Goal: Task Accomplishment & Management: Complete application form

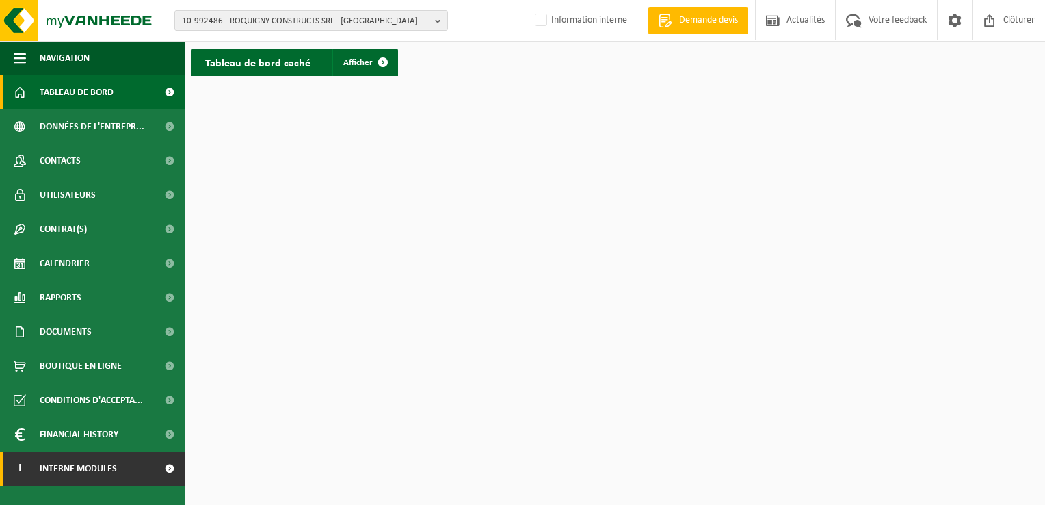
click at [104, 464] on span "Interne modules" at bounding box center [78, 469] width 77 height 34
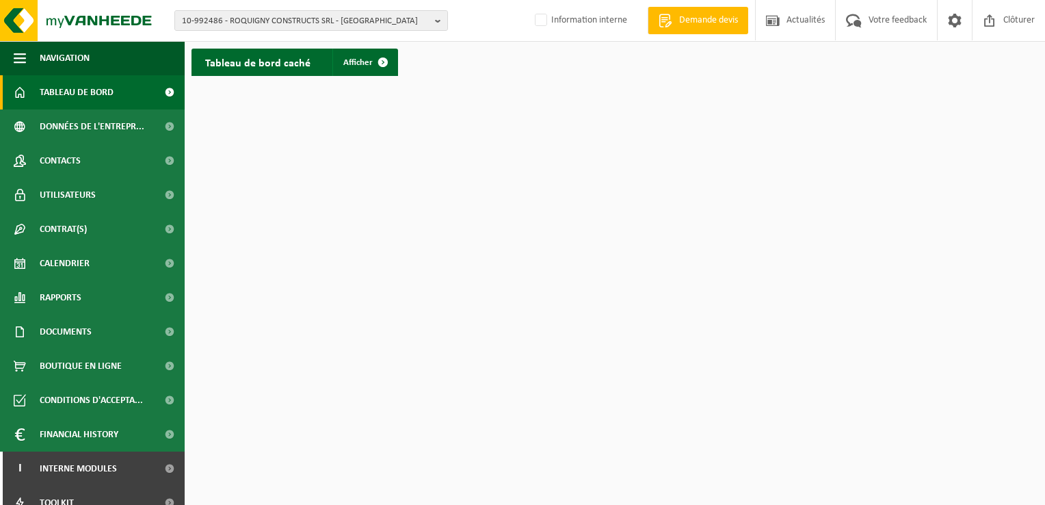
scroll to position [49, 0]
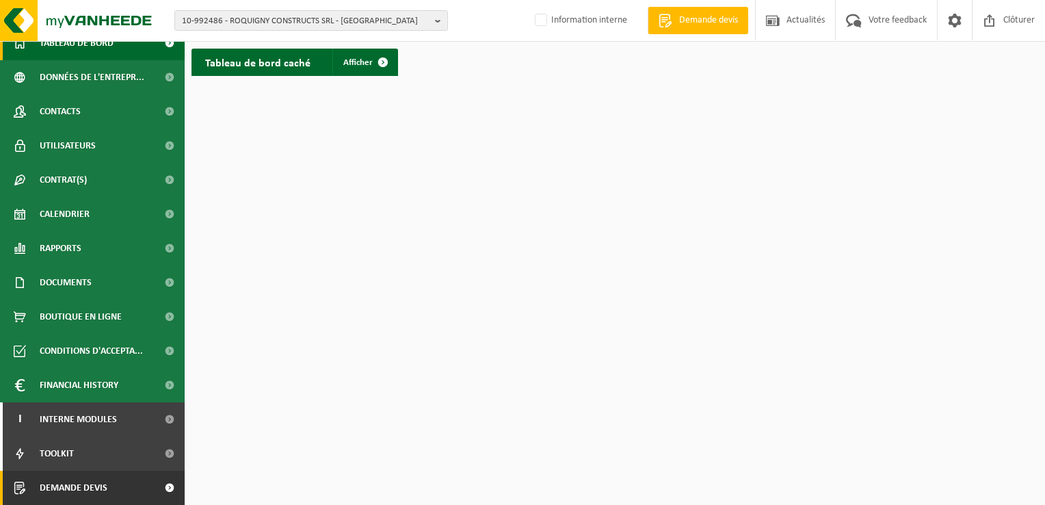
click at [118, 489] on link "Demande devis" at bounding box center [92, 488] width 185 height 34
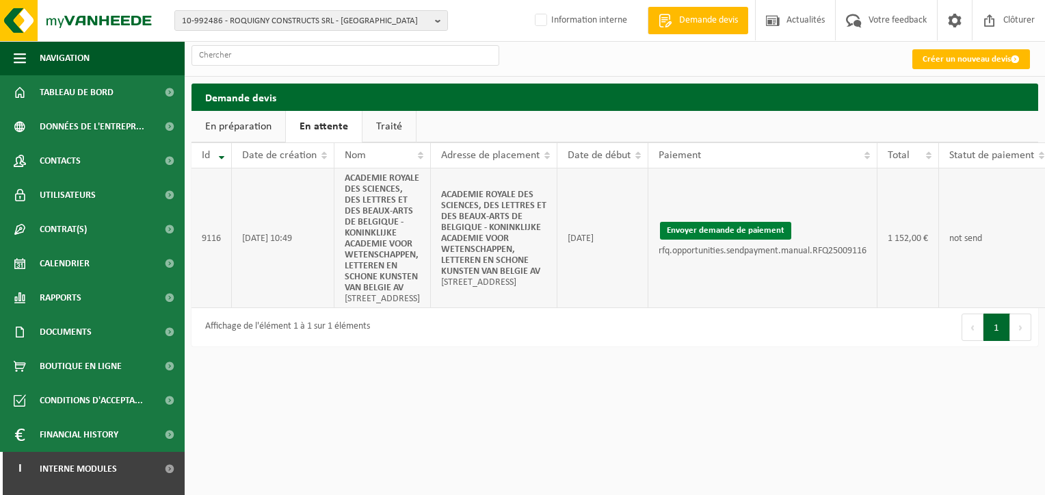
click at [772, 239] on button "Envoyer demande de paiement" at bounding box center [725, 231] width 131 height 18
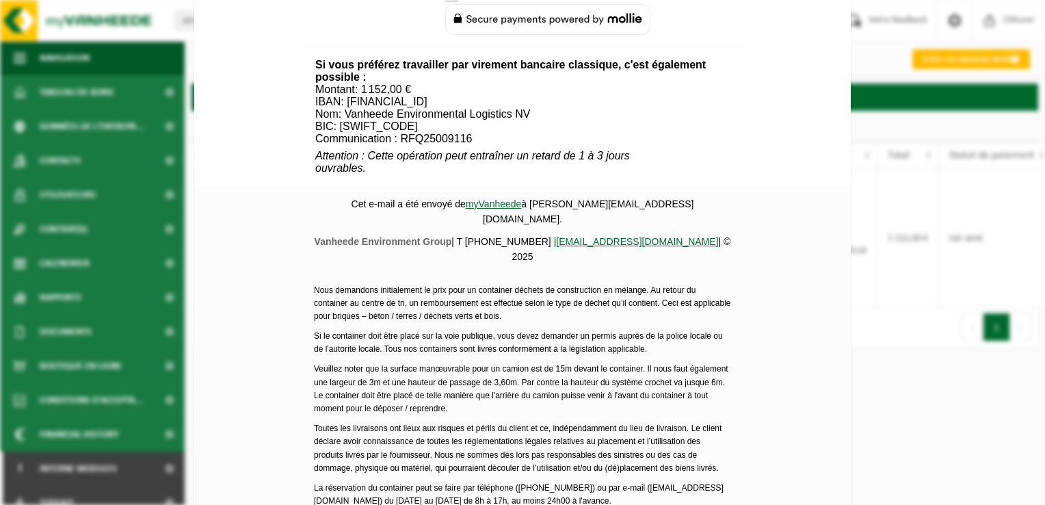
scroll to position [835, 0]
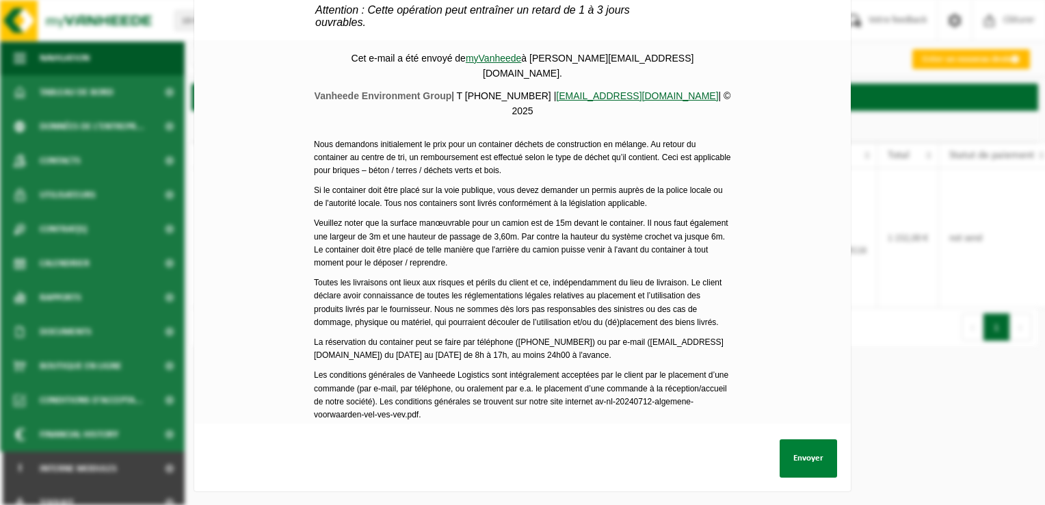
click at [817, 443] on button "Envoyer" at bounding box center [808, 458] width 57 height 38
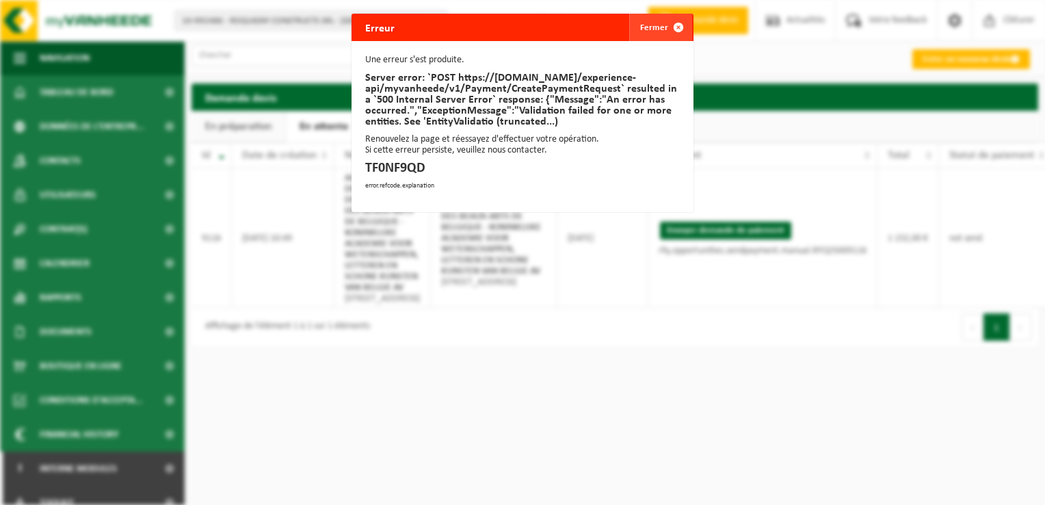
click at [671, 27] on span "button" at bounding box center [678, 27] width 27 height 27
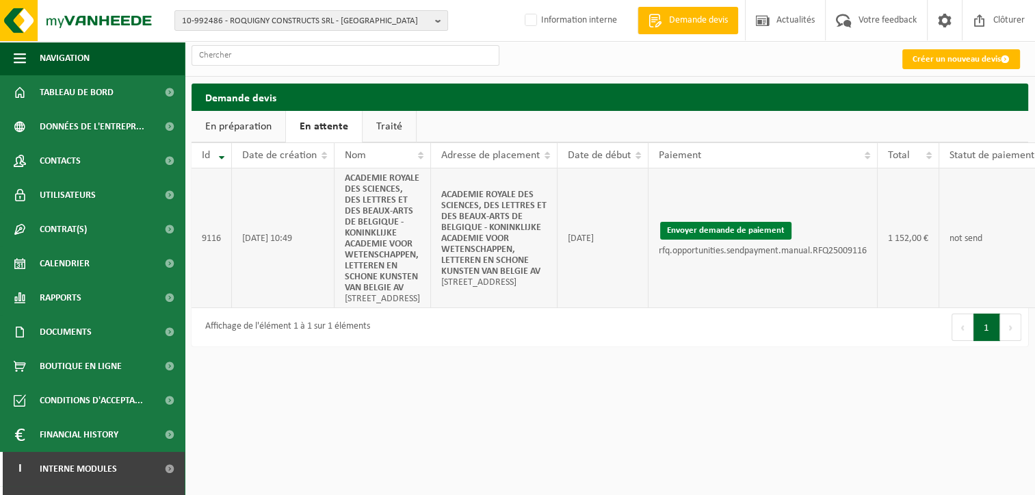
click at [728, 239] on button "Envoyer demande de paiement" at bounding box center [725, 231] width 131 height 18
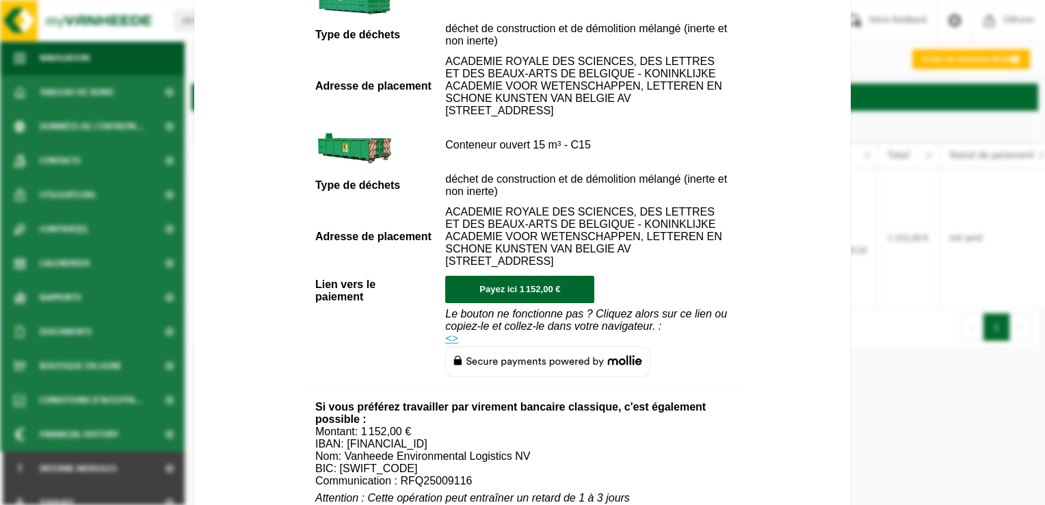
scroll to position [274, 0]
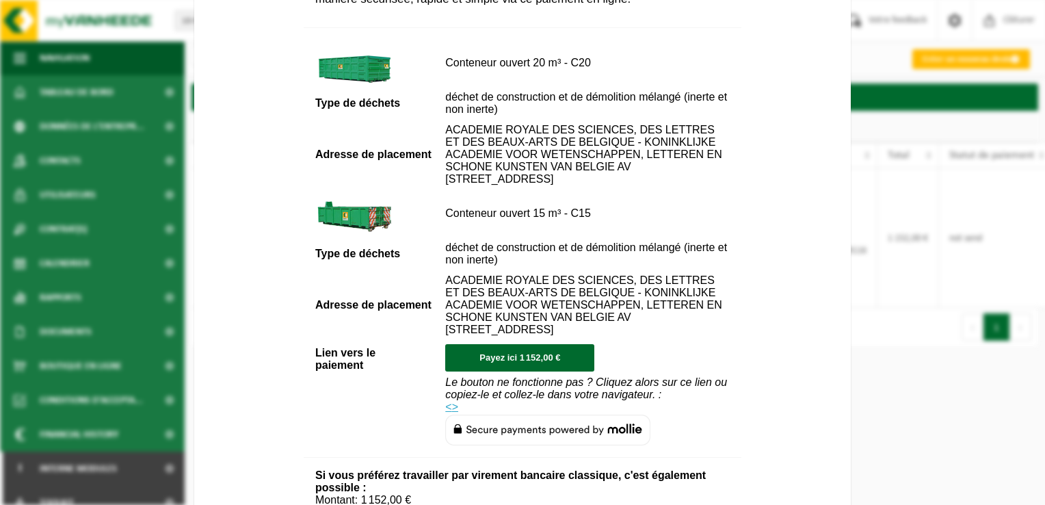
click at [831, 11] on center "Demande de paiement Merci pour votre confiance. Pour confirmer définitivement v…" at bounding box center [522, 437] width 657 height 1115
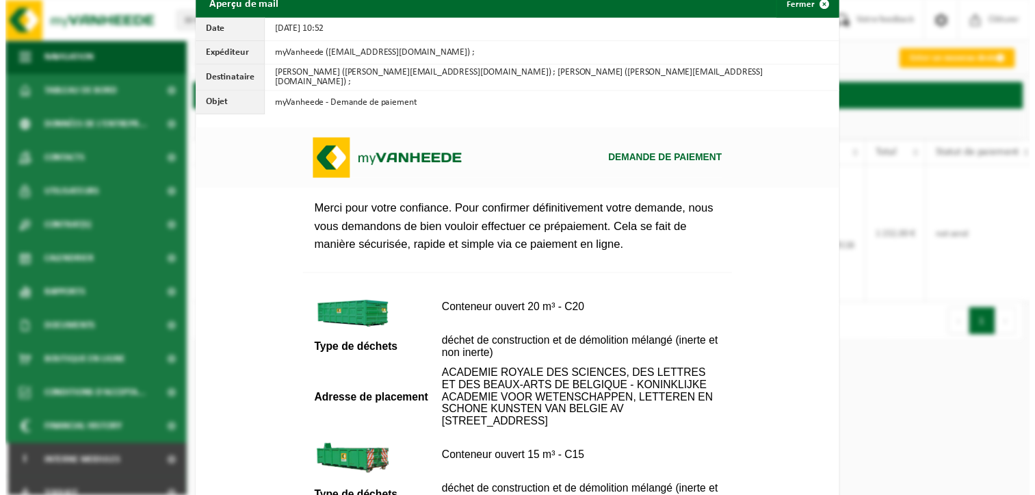
scroll to position [0, 0]
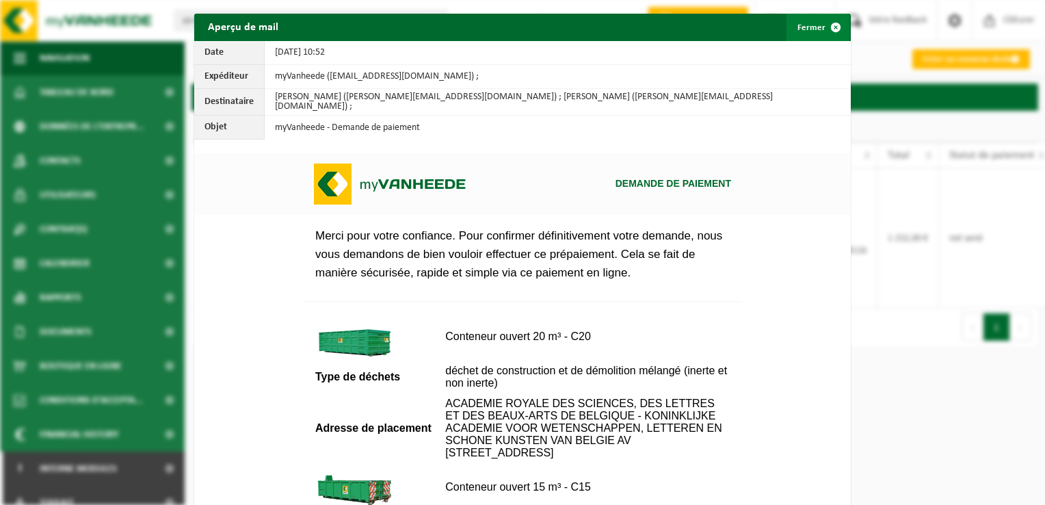
click at [828, 23] on span "button" at bounding box center [835, 27] width 27 height 27
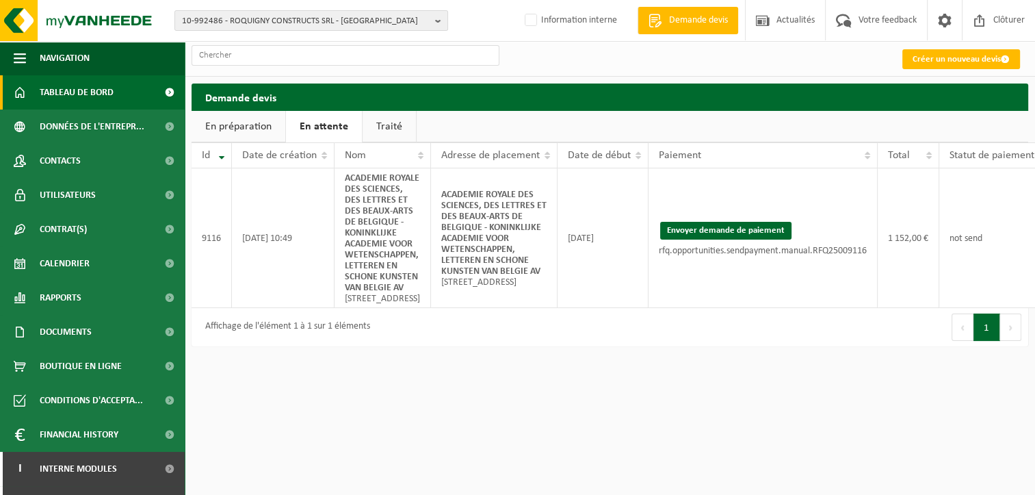
click at [54, 96] on span "Tableau de bord" at bounding box center [77, 92] width 74 height 34
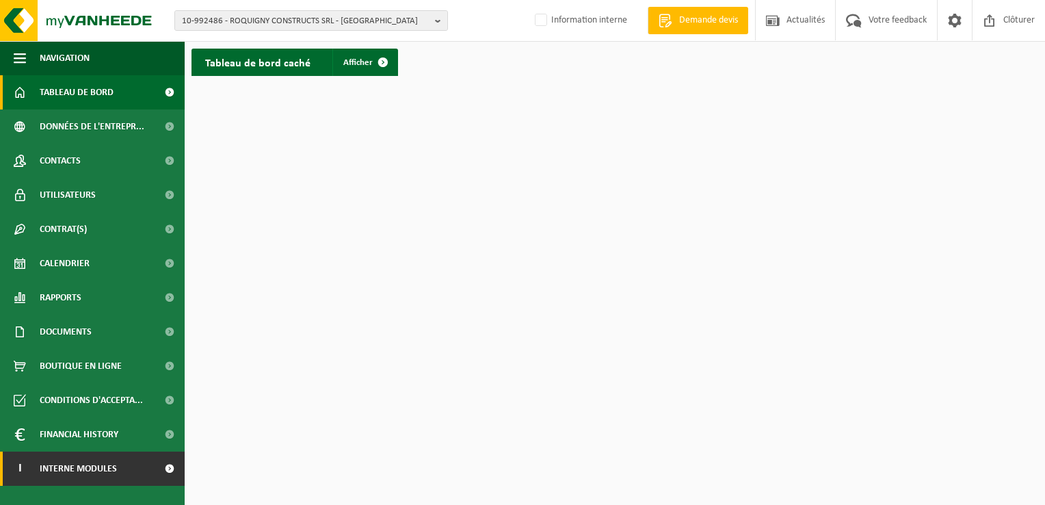
click at [122, 462] on link "I Interne modules" at bounding box center [92, 469] width 185 height 34
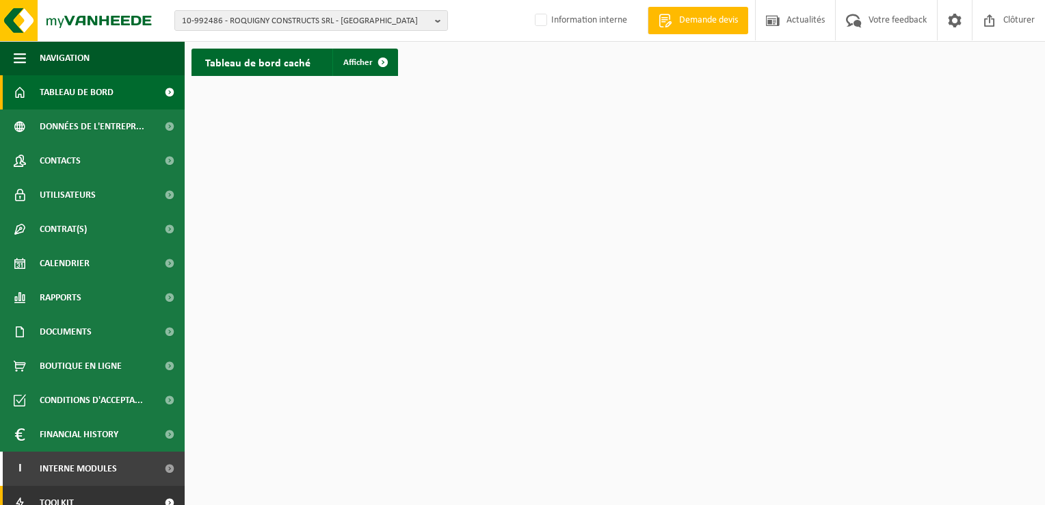
scroll to position [49, 0]
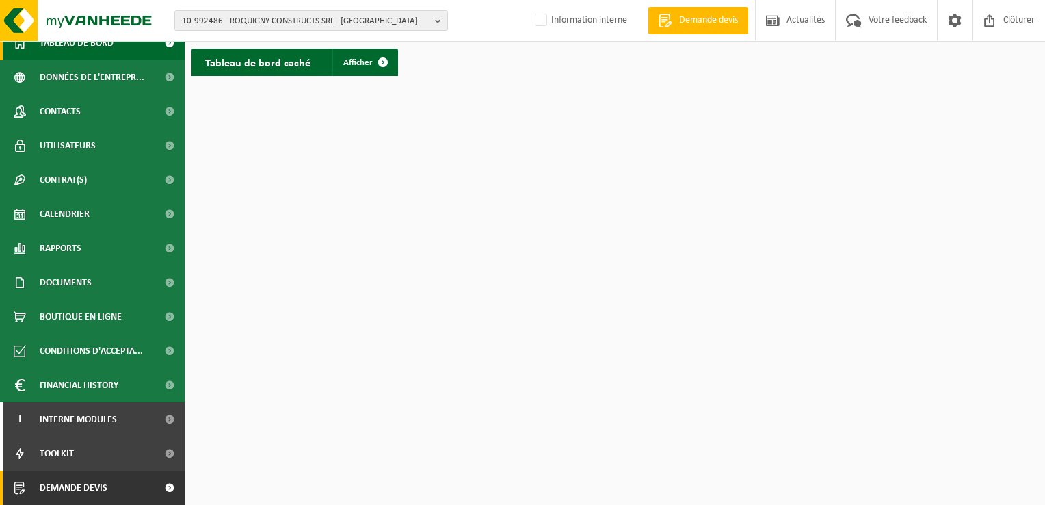
click at [154, 484] on span at bounding box center [169, 488] width 31 height 34
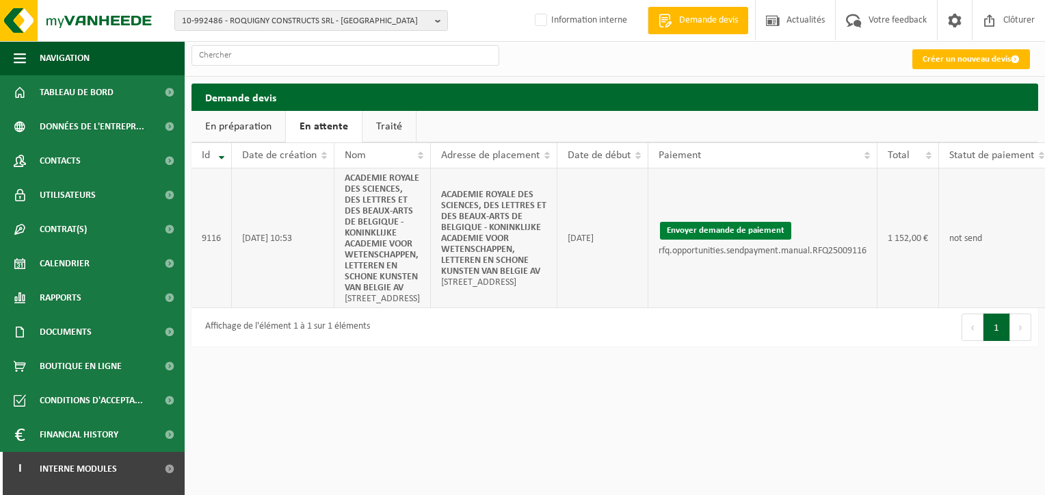
click at [731, 239] on button "Envoyer demande de paiement" at bounding box center [725, 231] width 131 height 18
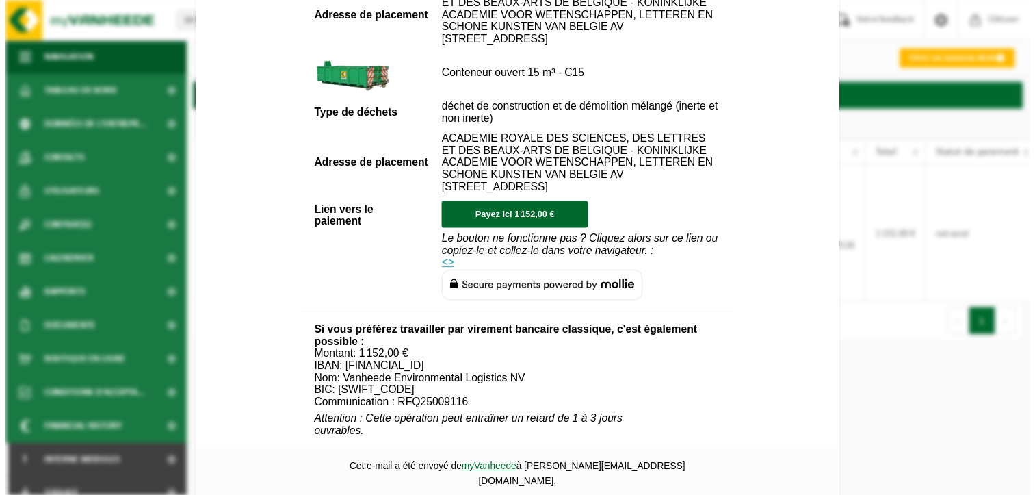
scroll to position [821, 0]
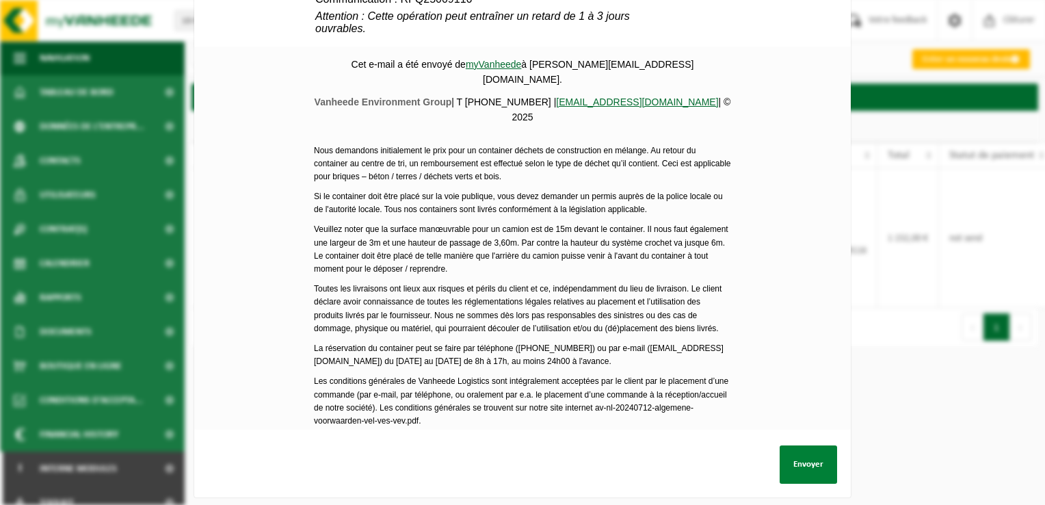
click at [809, 459] on button "Envoyer" at bounding box center [808, 464] width 57 height 38
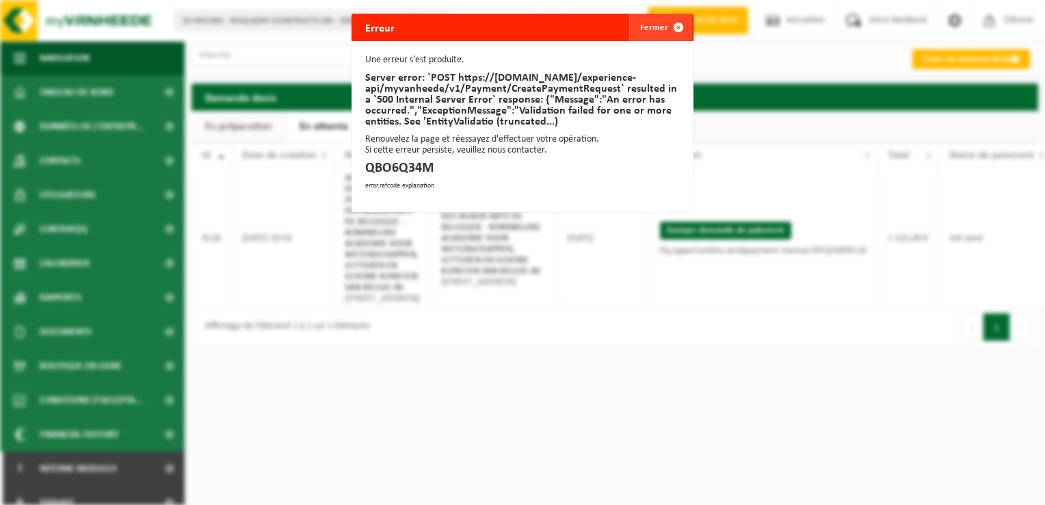
click at [678, 28] on span "button" at bounding box center [678, 27] width 27 height 27
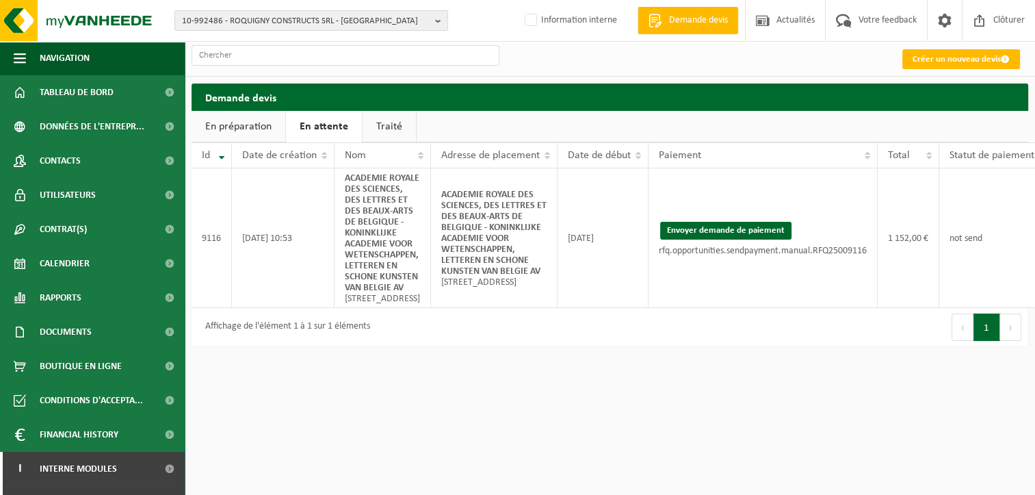
click at [486, 393] on div "10-992486 - ROQUIGNY CONSTRUCTS SRL - IXELLES 10-992486 - ROQUIGNY CONSTRUCTS S…" at bounding box center [517, 252] width 1035 height 505
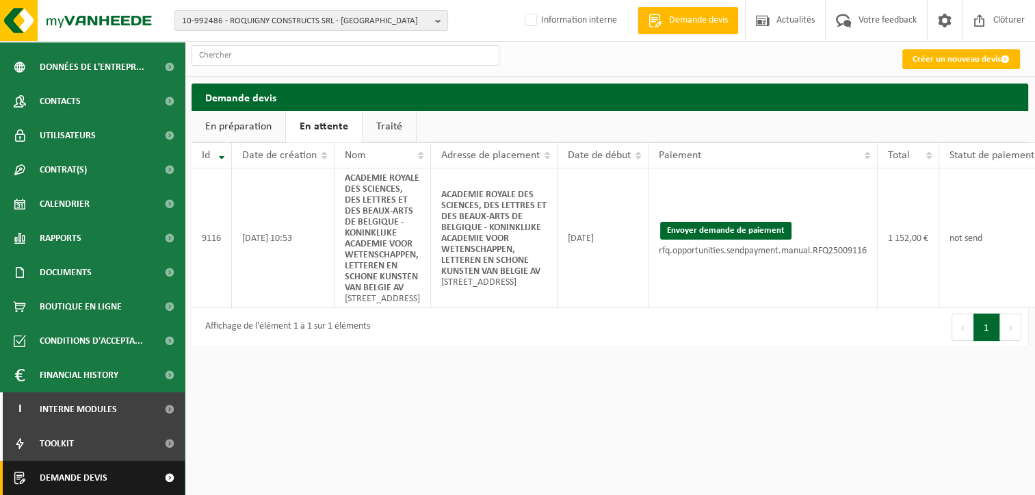
click at [154, 480] on span at bounding box center [169, 477] width 31 height 34
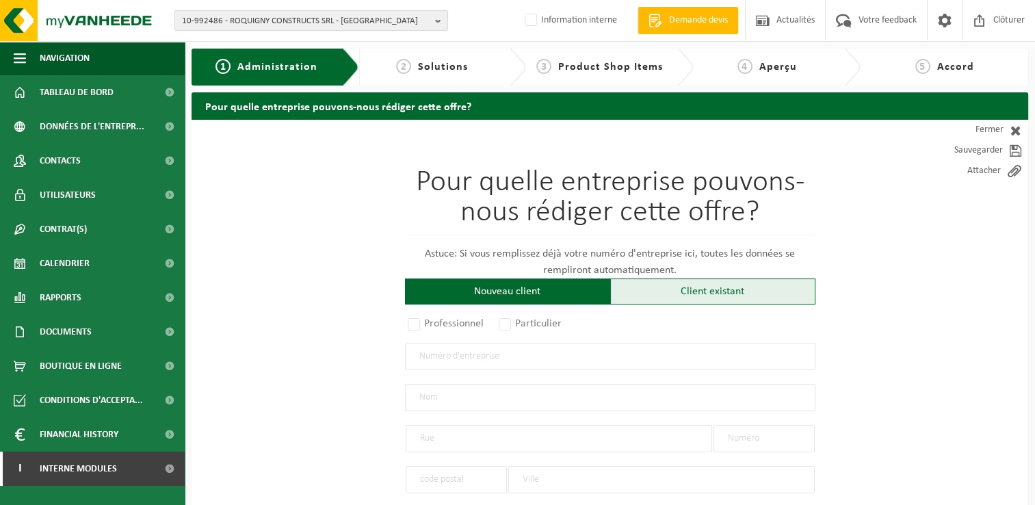
click at [672, 298] on div "Client existant" at bounding box center [712, 291] width 205 height 26
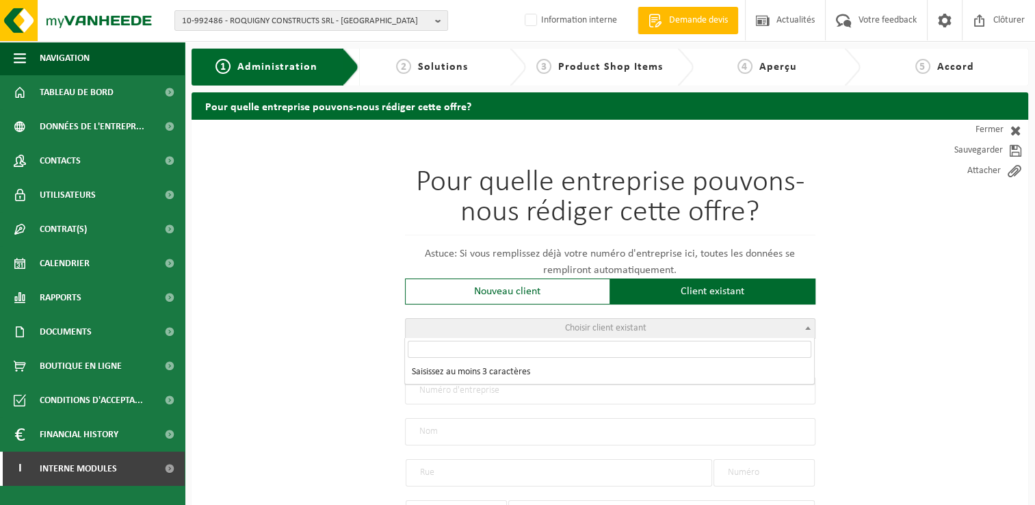
click at [478, 328] on span "Choisir client existant" at bounding box center [610, 328] width 409 height 19
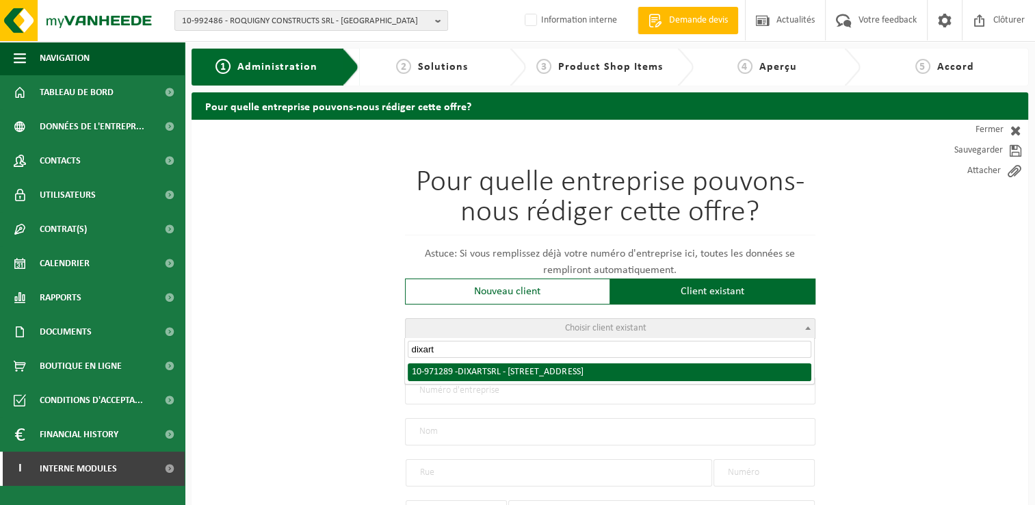
type input "dixart"
radio input "true"
type input "0804.901.446"
type input "DIXART SRL"
type input "RUE DU CULOT"
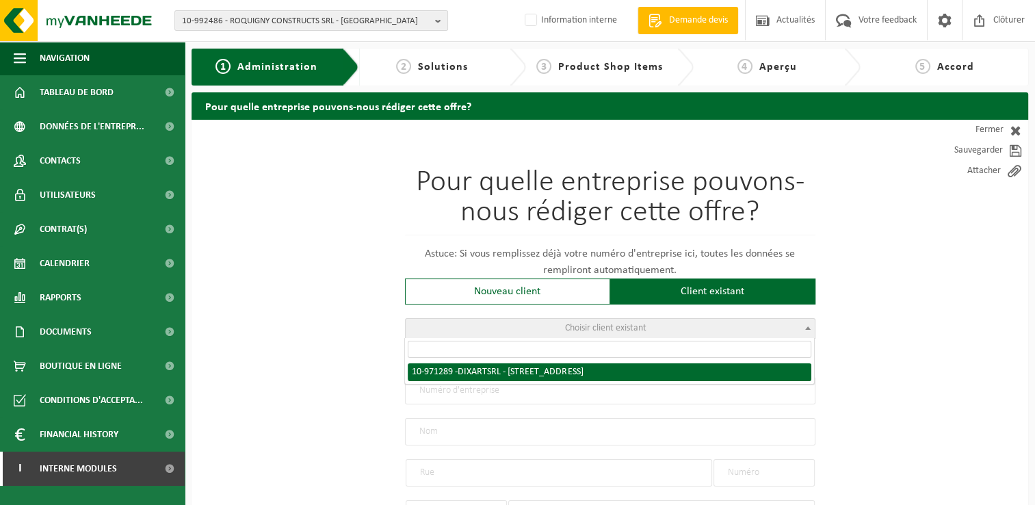
type input "47"
type input "1380"
type input "LASNE"
select select "1145"
type input "DIXART SRL"
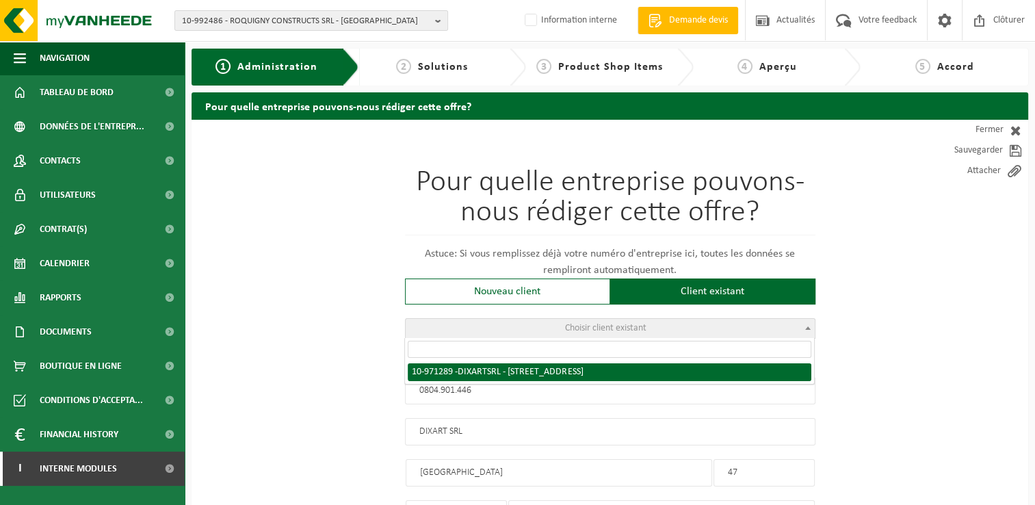
type input "RUE DU CULOT"
type input "47"
type input "1380"
type input "LASNE"
select select "155680"
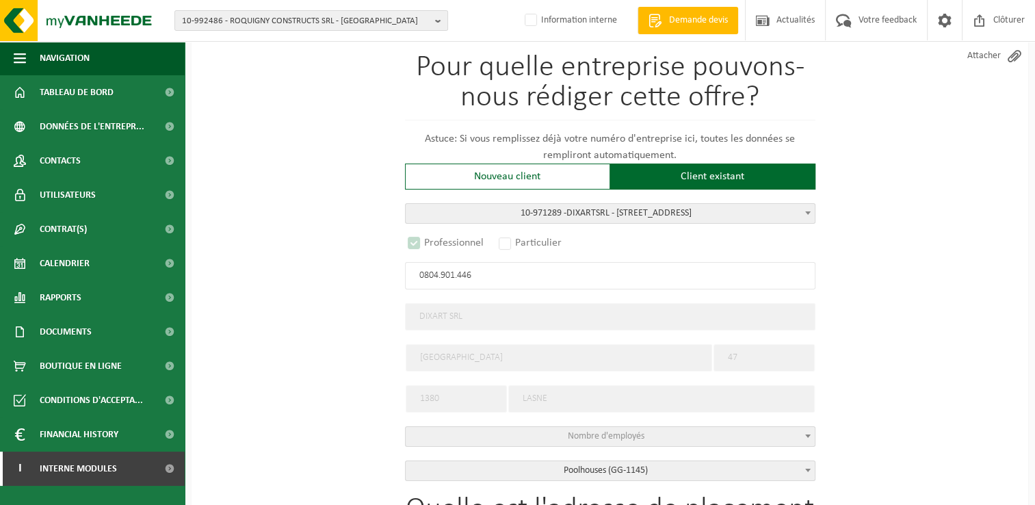
scroll to position [274, 0]
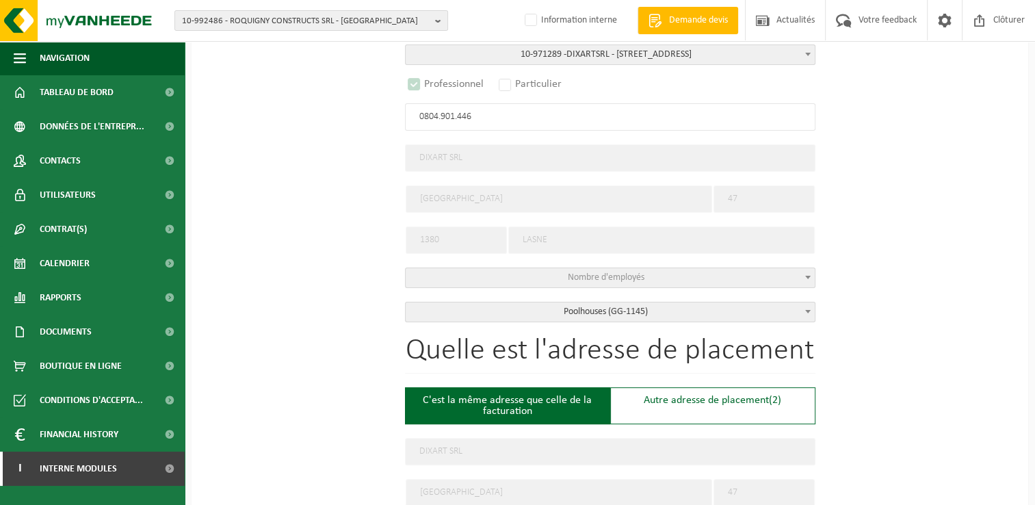
click at [0, 0] on div "Erreur Fermer Une erreur s'est produite. Renouvelez la page et réessayez d'effe…" at bounding box center [0, 0] width 0 height 0
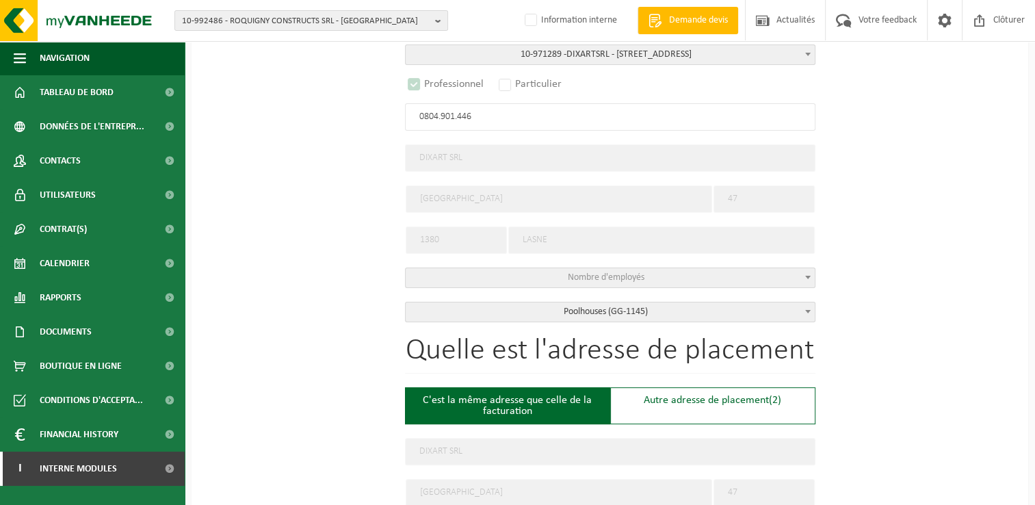
click at [0, 0] on div "Erreur Fermer Une erreur s'est produite. Renouvelez la page et réessayez d'effe…" at bounding box center [0, 0] width 0 height 0
select select "D"
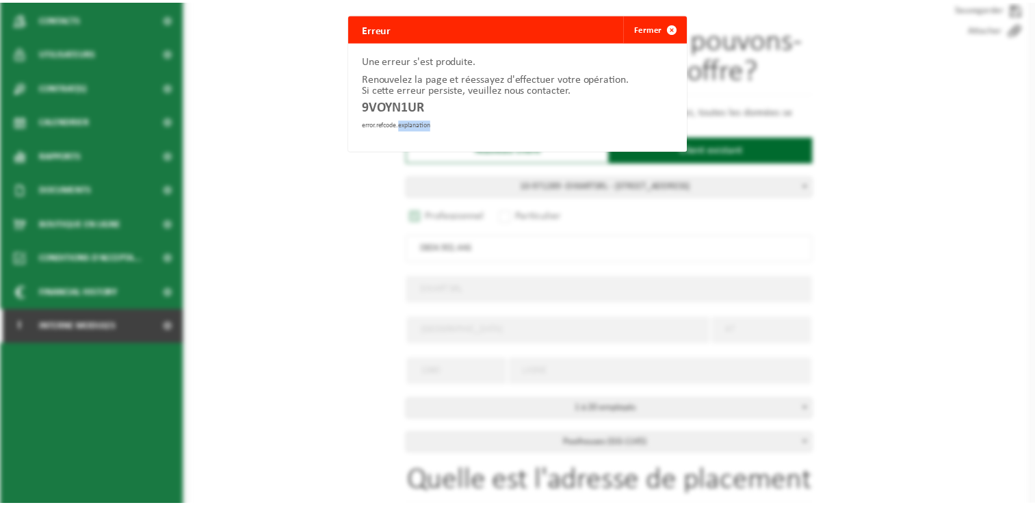
scroll to position [137, 0]
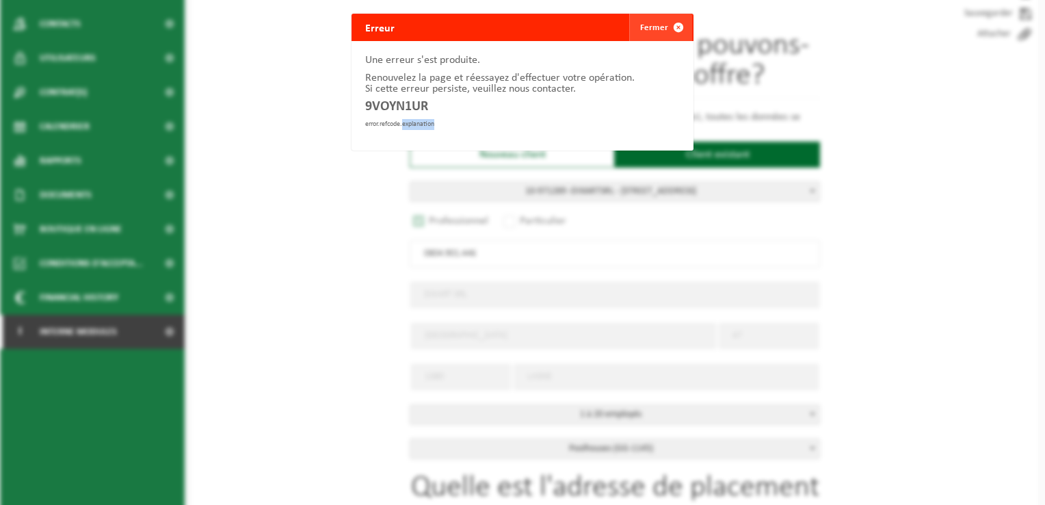
click at [654, 29] on button "Fermer" at bounding box center [660, 27] width 63 height 27
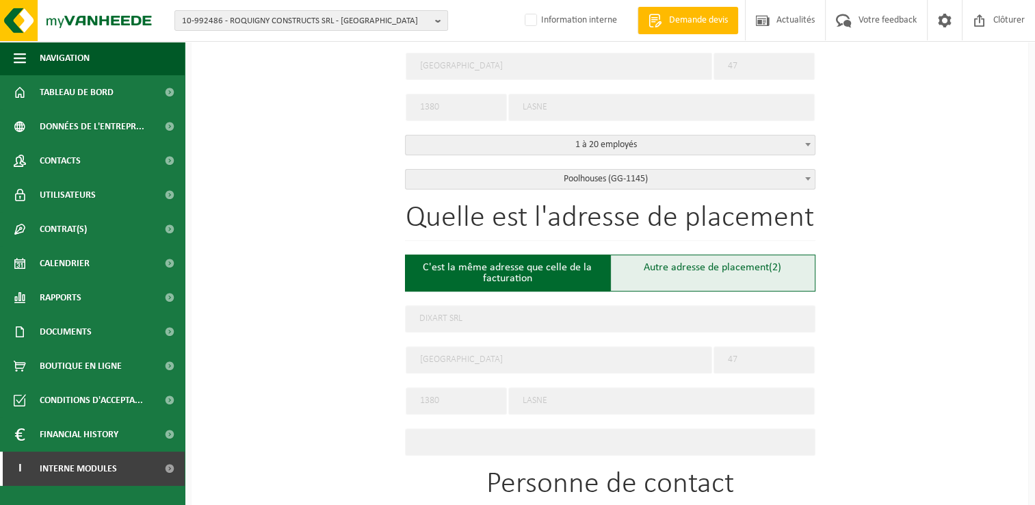
scroll to position [479, 0]
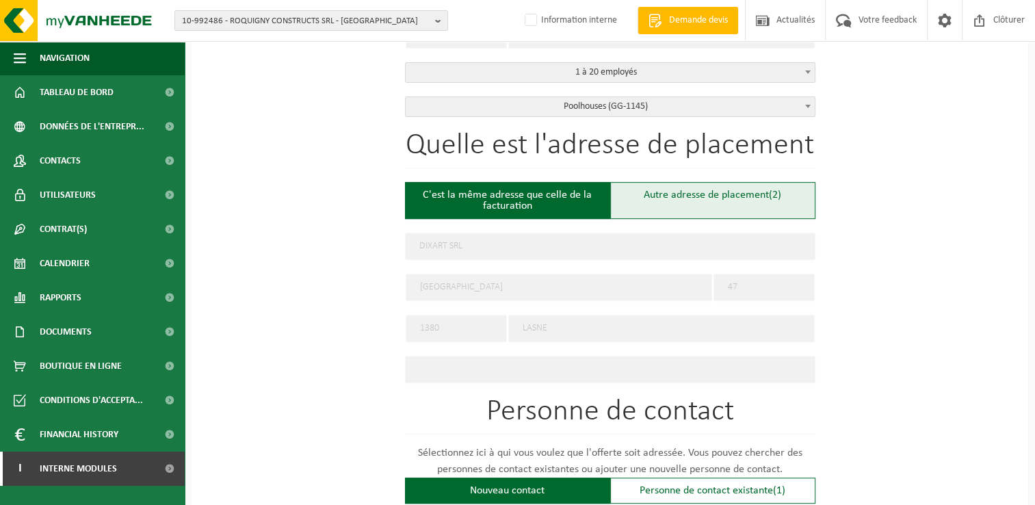
click at [716, 193] on div "Autre adresse de placement (2)" at bounding box center [712, 200] width 205 height 37
type input "Chantier -"
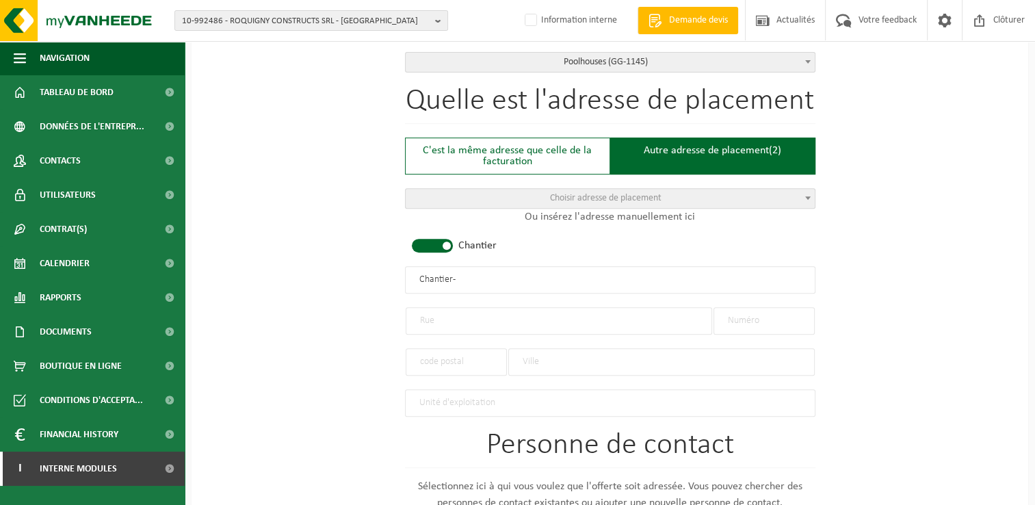
scroll to position [547, 0]
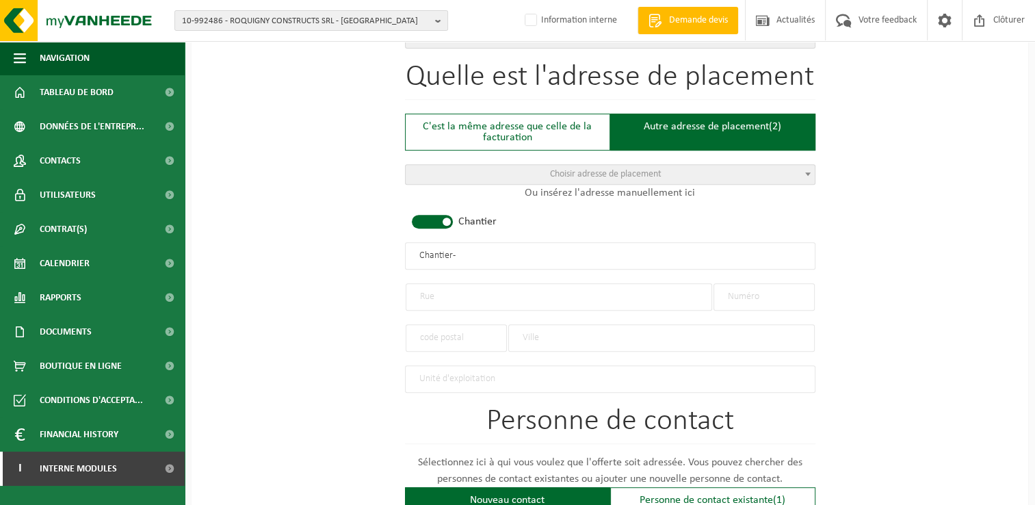
click at [463, 291] on input "text" at bounding box center [559, 296] width 307 height 27
type input "Rue petite aise"
type input "9"
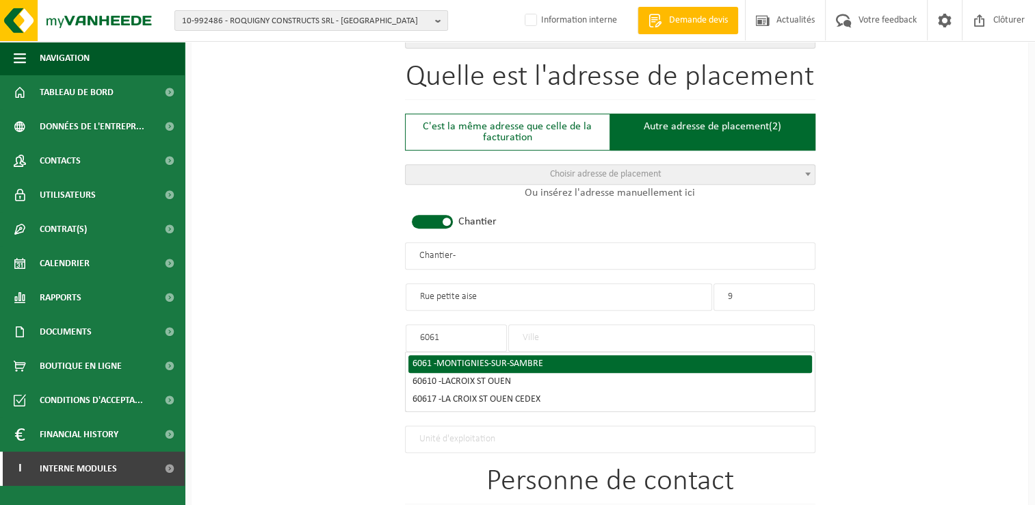
type input "6061"
click at [473, 359] on span "MONTIGNIES-SUR-SAMBRE" at bounding box center [490, 364] width 107 height 10
type input "MONTIGNIES-SUR-SAMBRE"
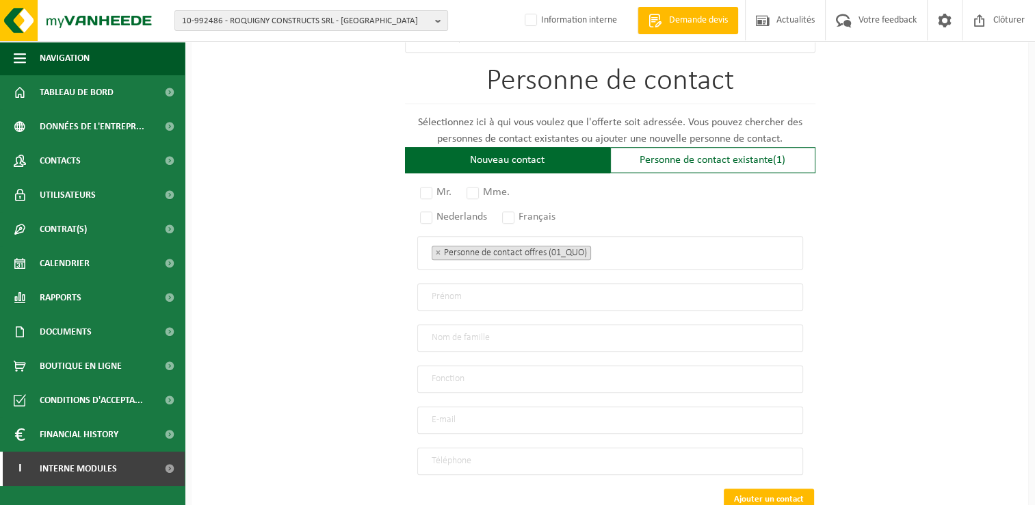
scroll to position [889, 0]
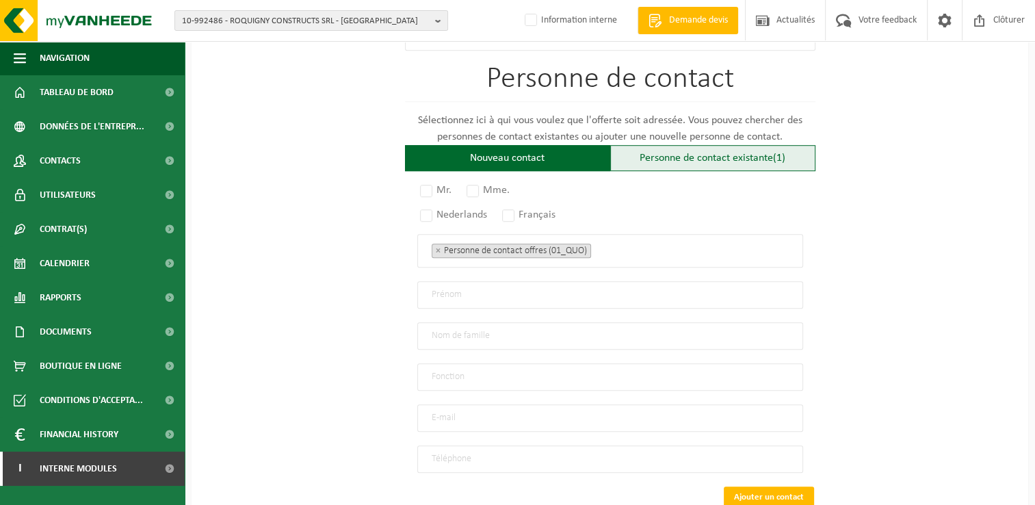
click at [684, 153] on div "Personne de contact existante (1)" at bounding box center [712, 158] width 205 height 26
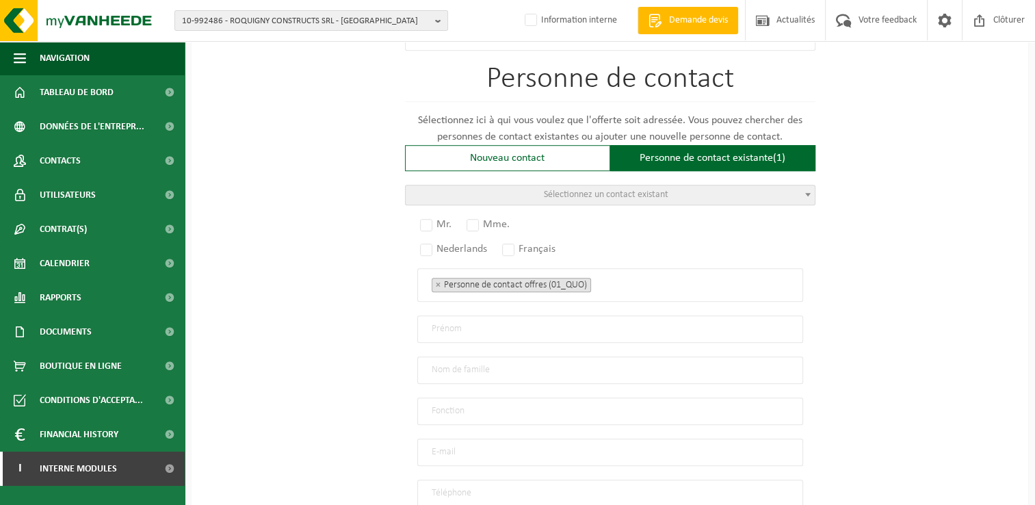
click at [556, 190] on span "Sélectionnez un contact existant" at bounding box center [606, 195] width 125 height 10
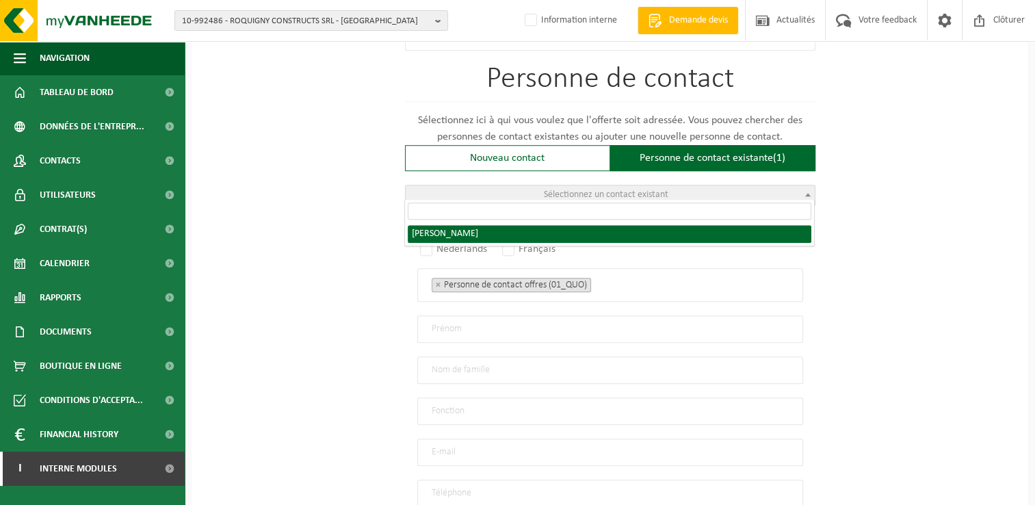
radio input "true"
select select "{"code":"10-971290","firstname":"DIMITRI","surname":"RENWART","gender":"Unknown…"
type input "DIMITRI"
type input "RENWART"
type input "dixartbox@gmail.com"
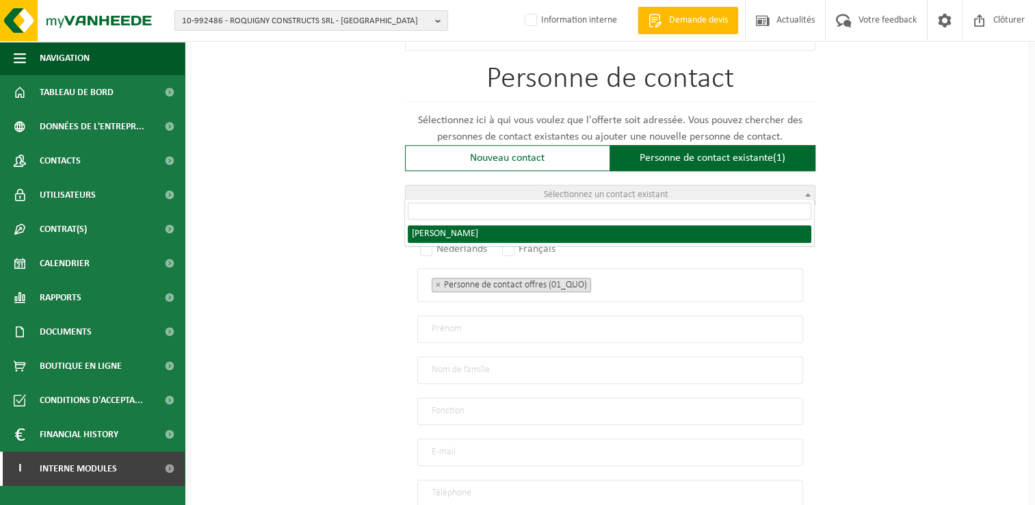
type input "+32 477671944"
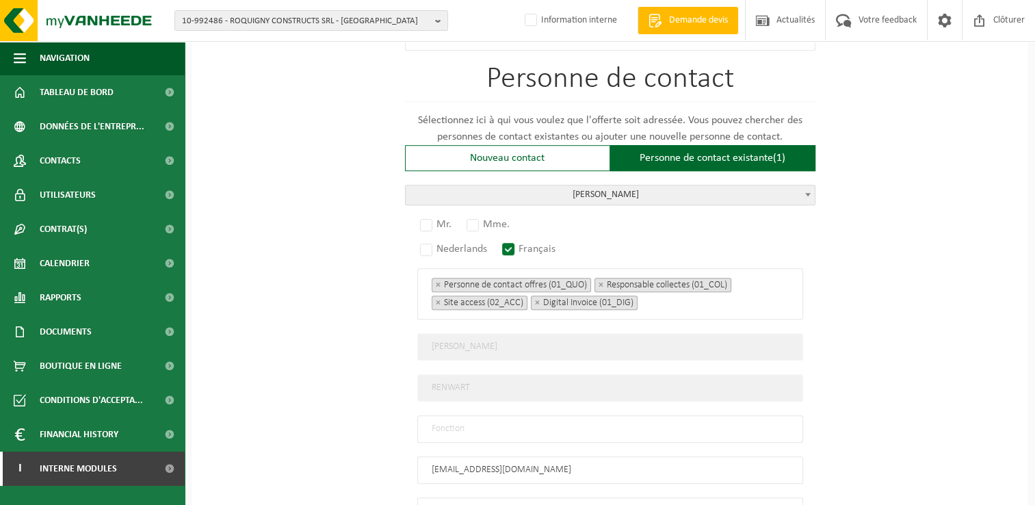
scroll to position [1025, 0]
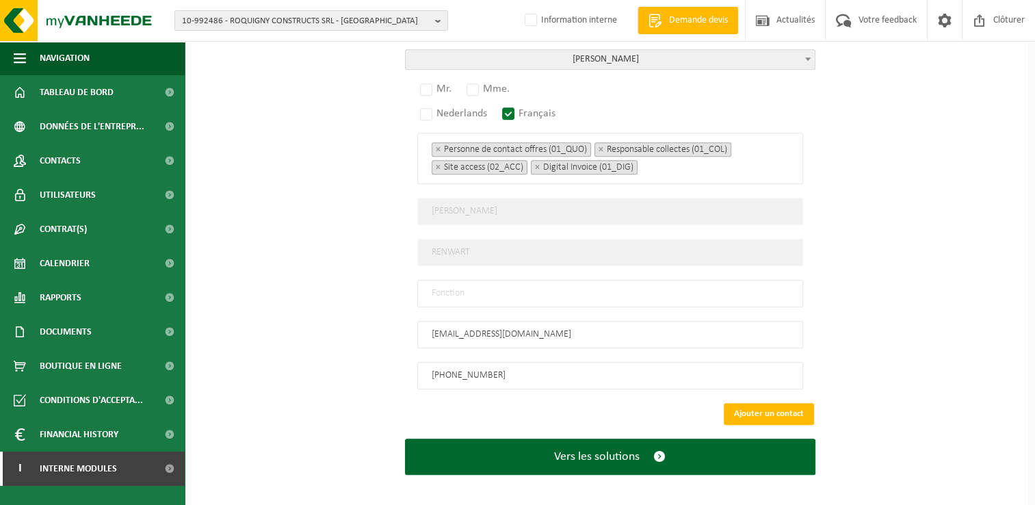
click at [504, 288] on input "text" at bounding box center [610, 293] width 386 height 27
type input "Manager"
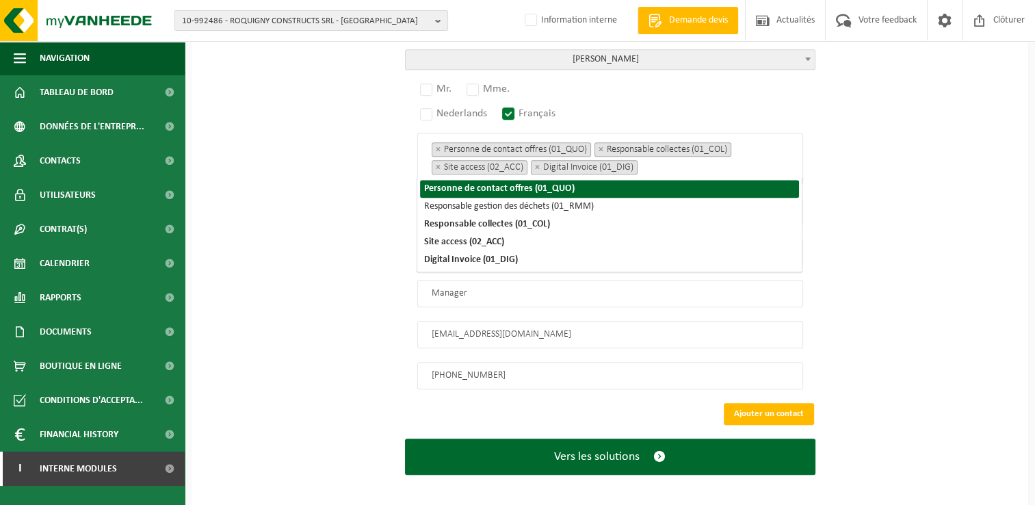
scroll to position [826, 0]
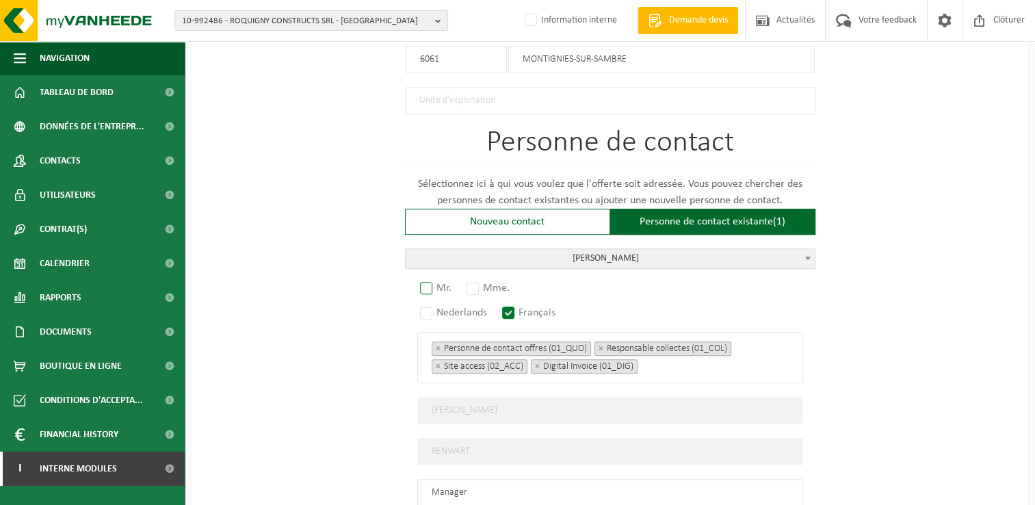
click at [432, 284] on label "Mr." at bounding box center [436, 287] width 38 height 19
radio input "true"
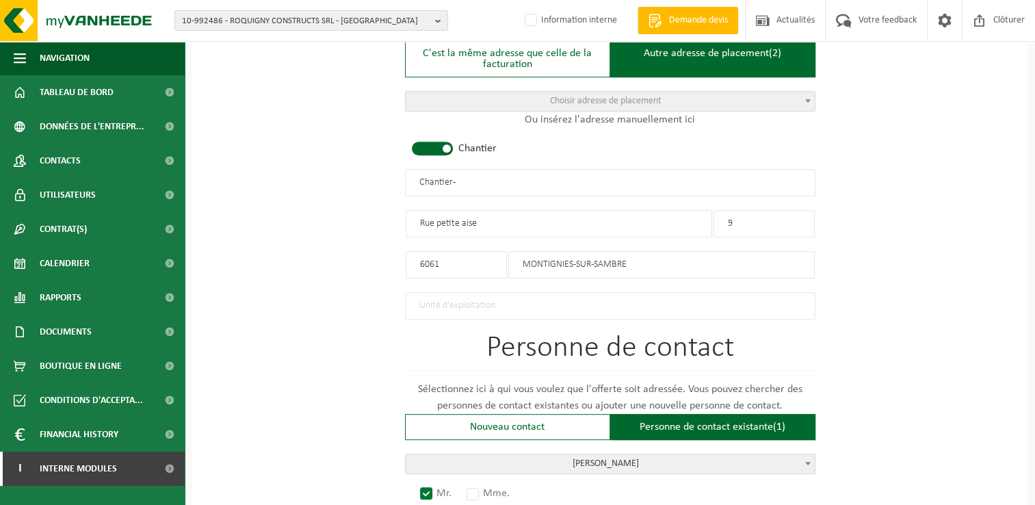
scroll to position [484, 0]
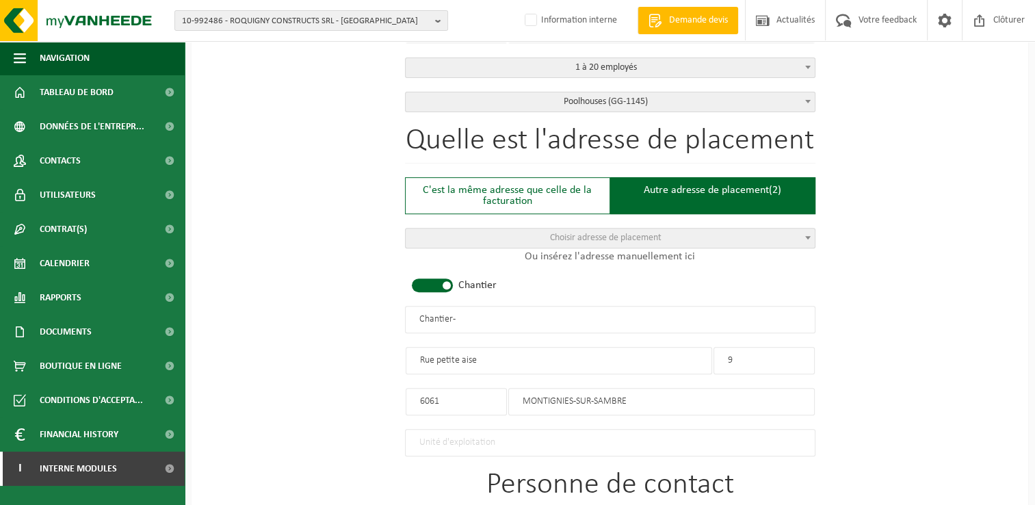
drag, startPoint x: 496, startPoint y: 313, endPoint x: 218, endPoint y: 320, distance: 277.9
click at [218, 320] on div "Pour quelle entreprise pouvons-nous rédiger cette offre? Astuce: Si vous rempli…" at bounding box center [610, 343] width 837 height 1414
click at [507, 317] on input "DIXART - MONTIGNIES SUR SAMBRE" at bounding box center [610, 319] width 411 height 27
click at [522, 317] on input "DIXART - MONTIGNIES-SUR SAMBRE" at bounding box center [610, 319] width 411 height 27
type input "DIXART - [GEOGRAPHIC_DATA]"
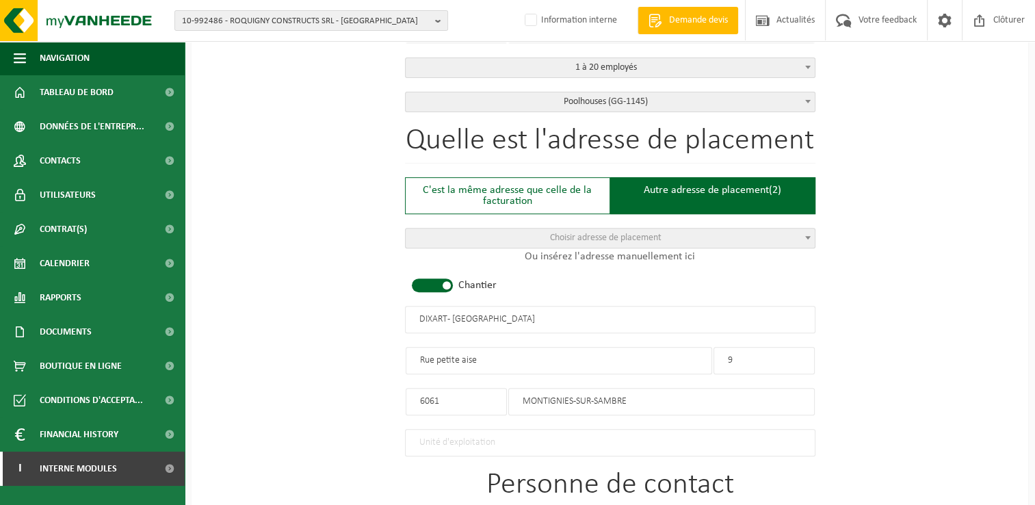
click at [462, 355] on input "Rue petite aise" at bounding box center [559, 360] width 307 height 27
click at [439, 357] on input "Rue petite Aise" at bounding box center [559, 360] width 307 height 27
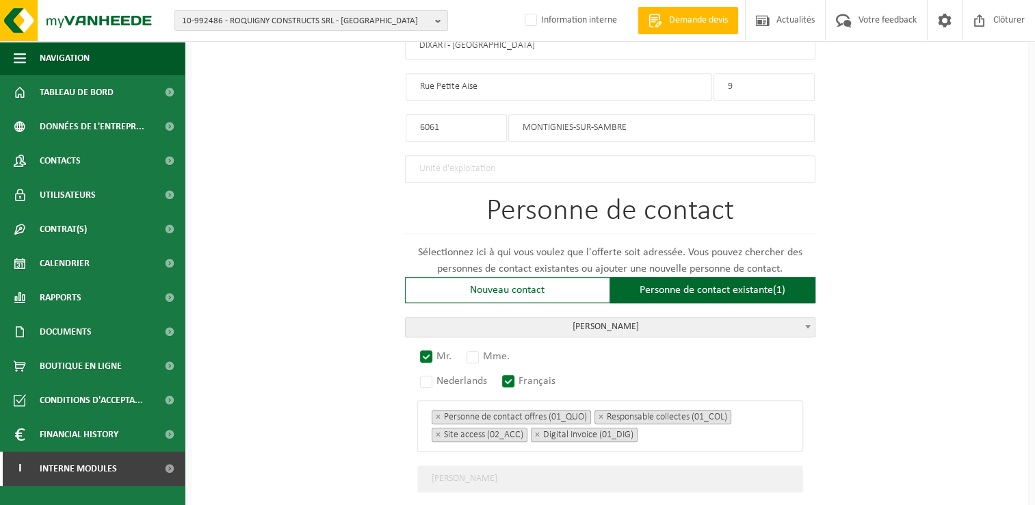
scroll to position [1025, 0]
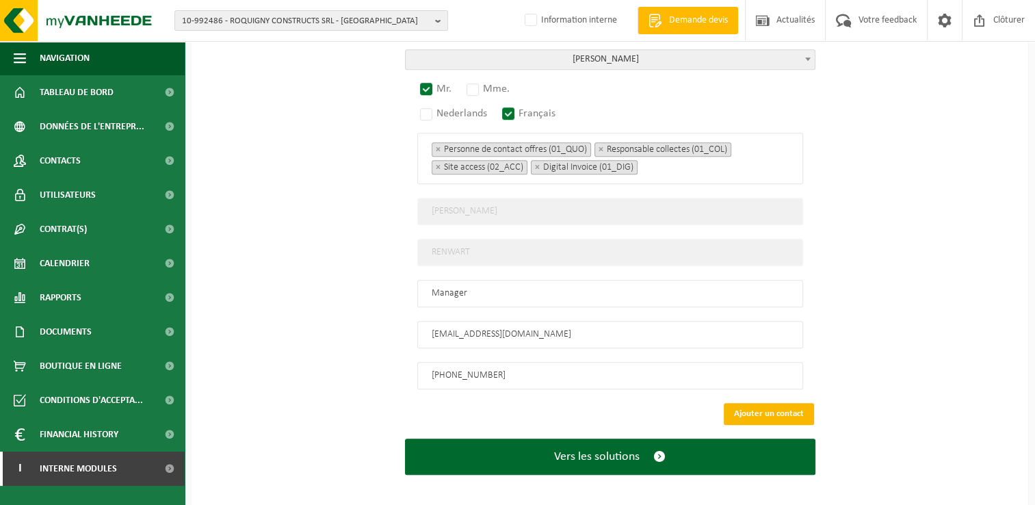
type input "Rue Petite Aise"
click at [783, 412] on button "Ajouter un contact" at bounding box center [769, 414] width 90 height 22
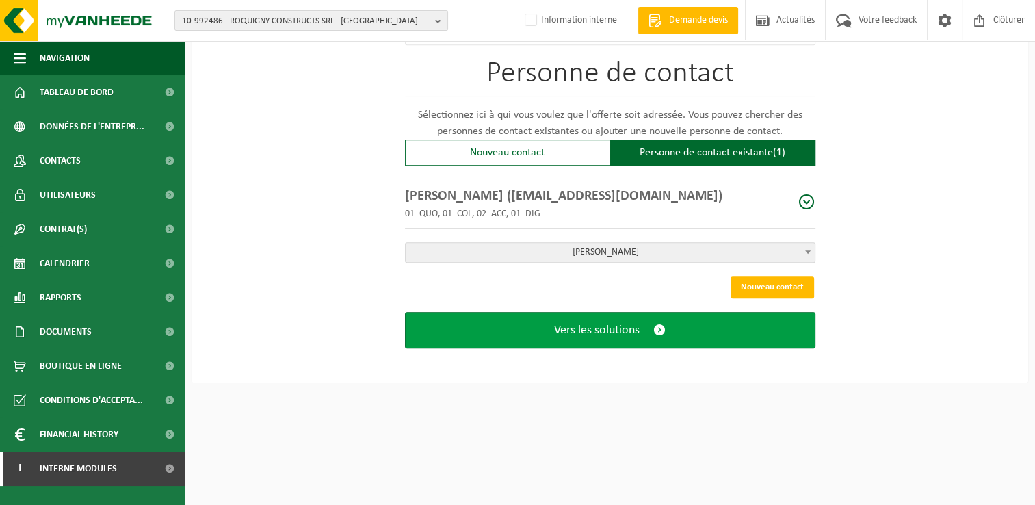
click at [590, 335] on button "Vers les solutions" at bounding box center [610, 330] width 411 height 36
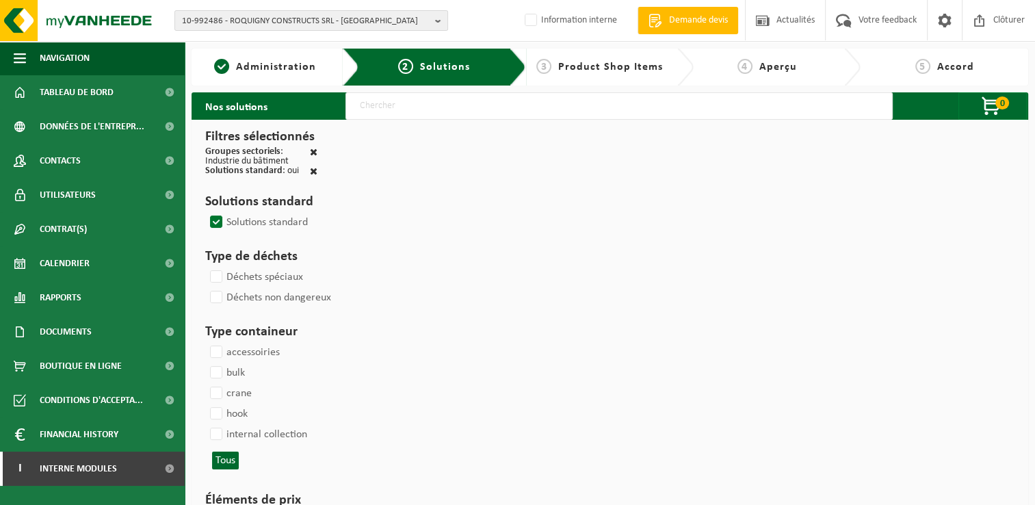
click at [463, 116] on input "text" at bounding box center [619, 105] width 547 height 27
type input "000291"
select select
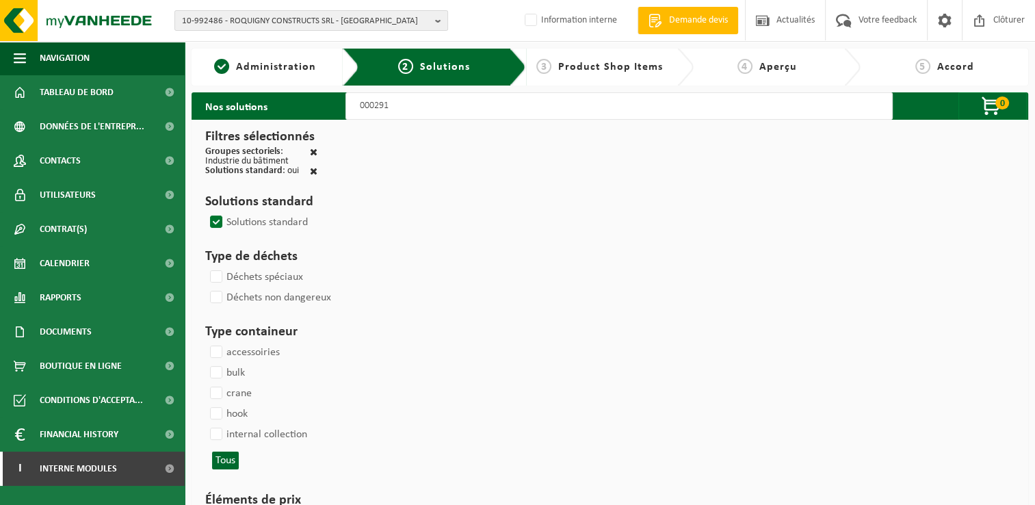
select select
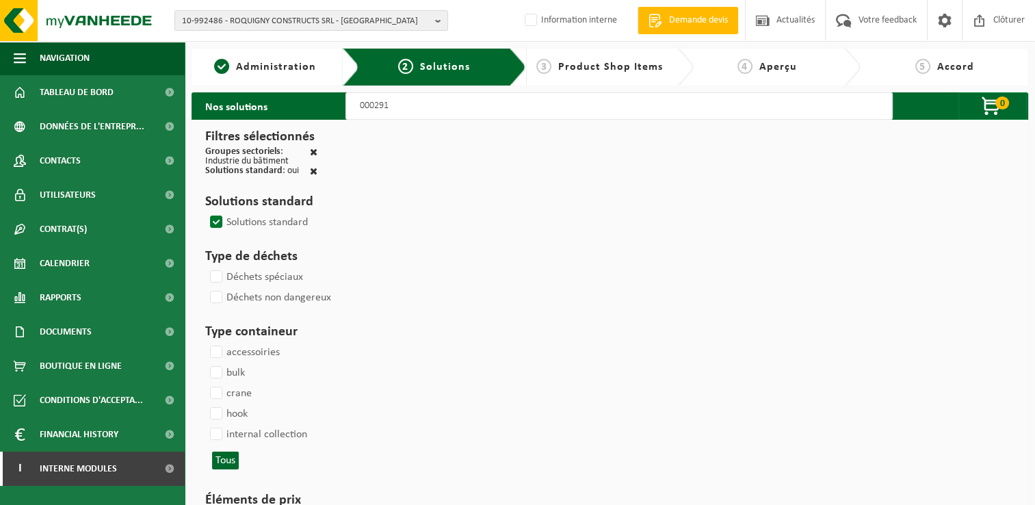
select select
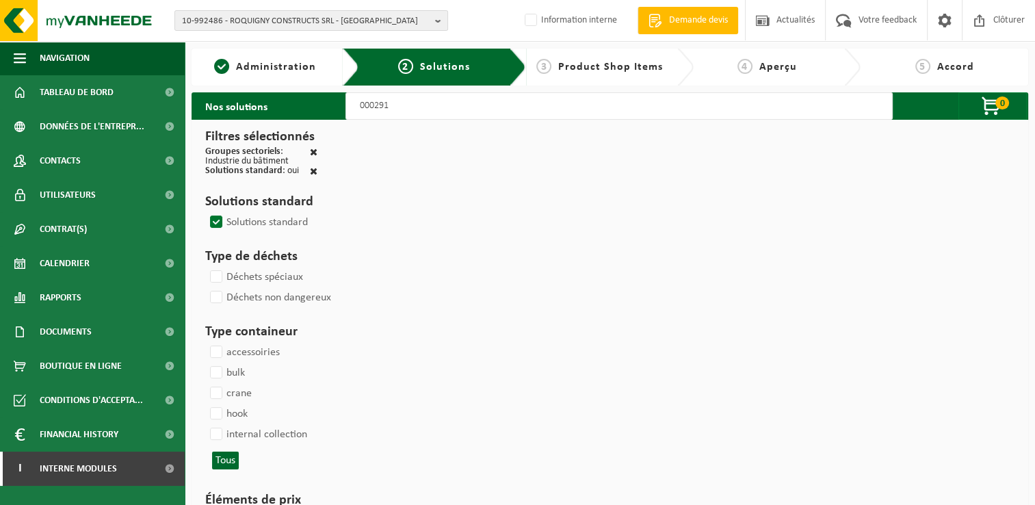
select select
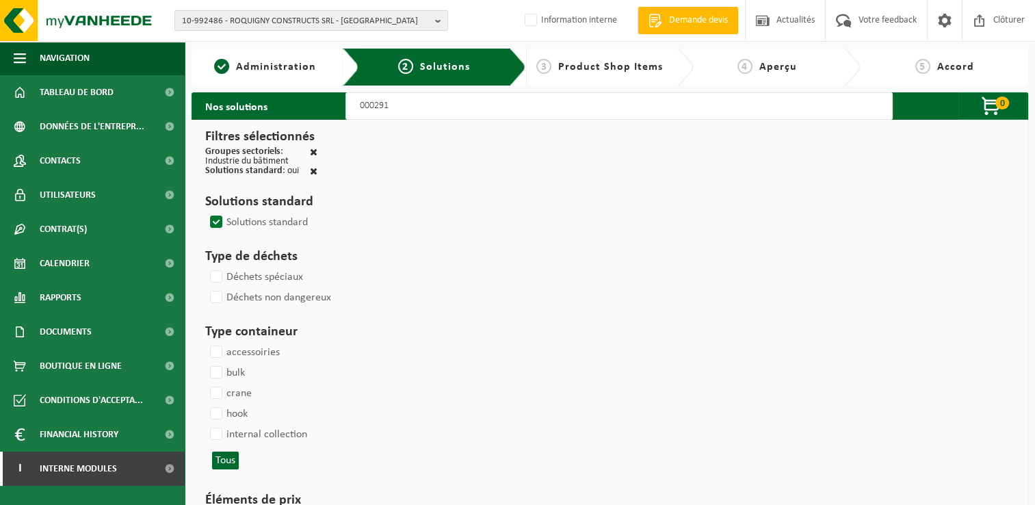
select select
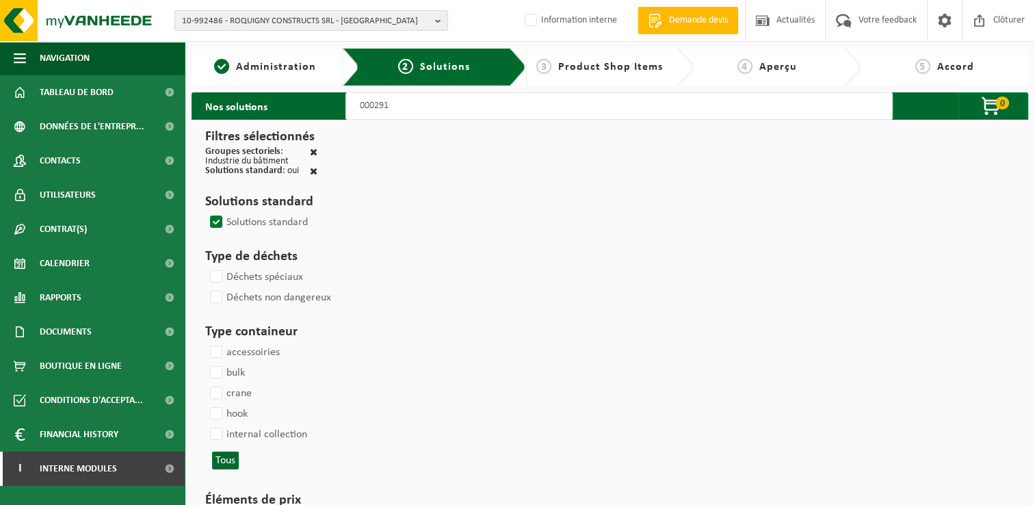
select select
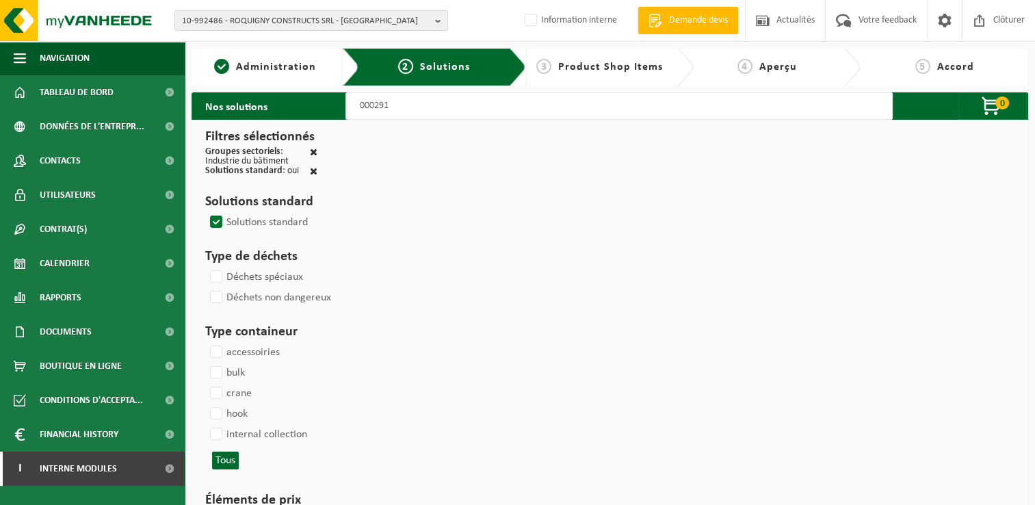
select select
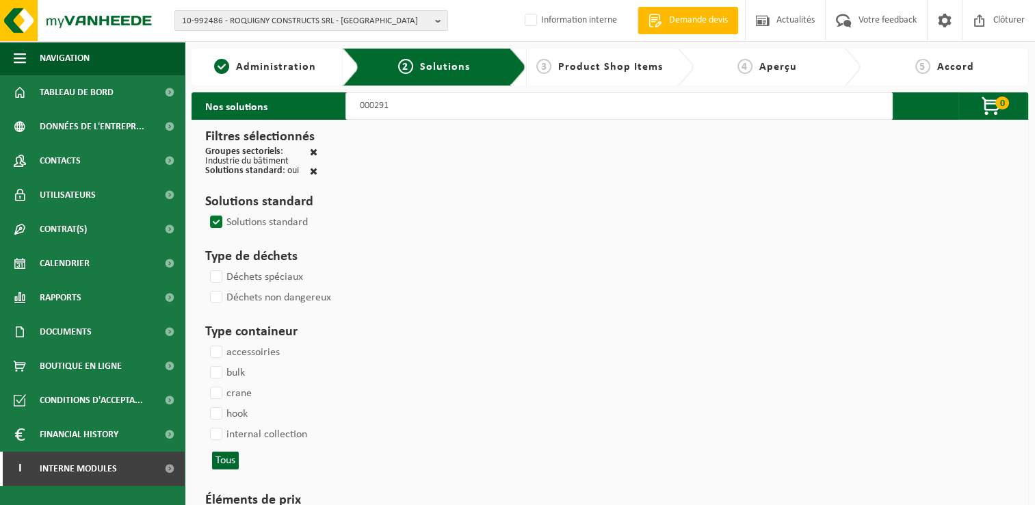
select select
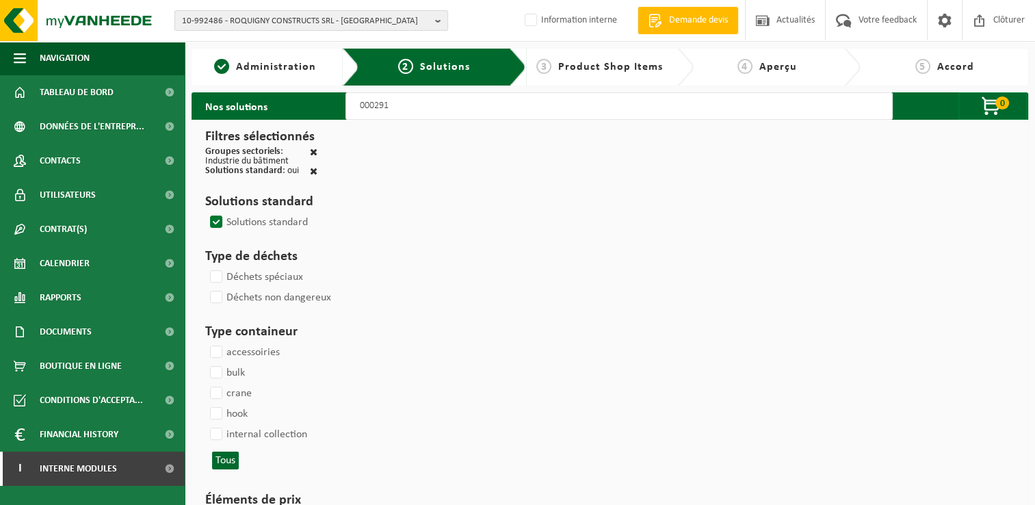
select select
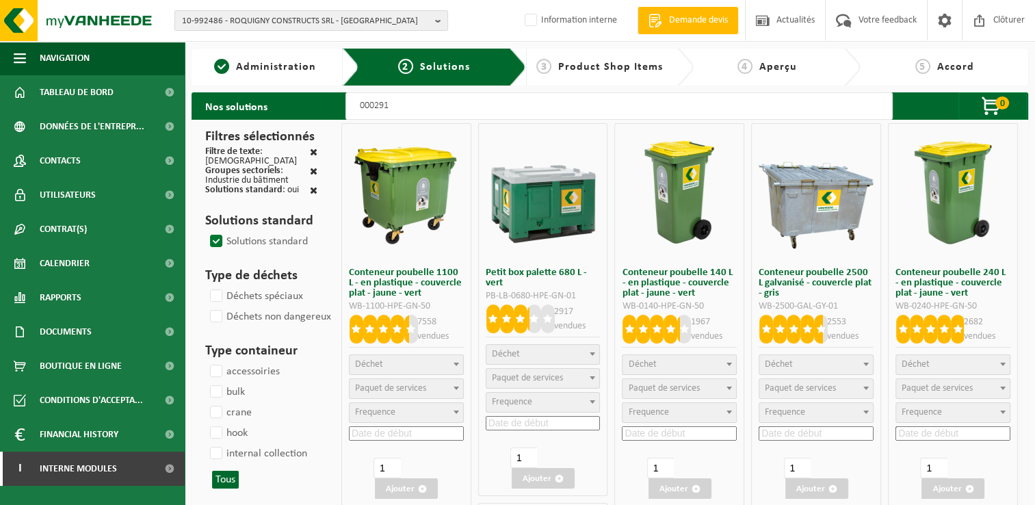
select select
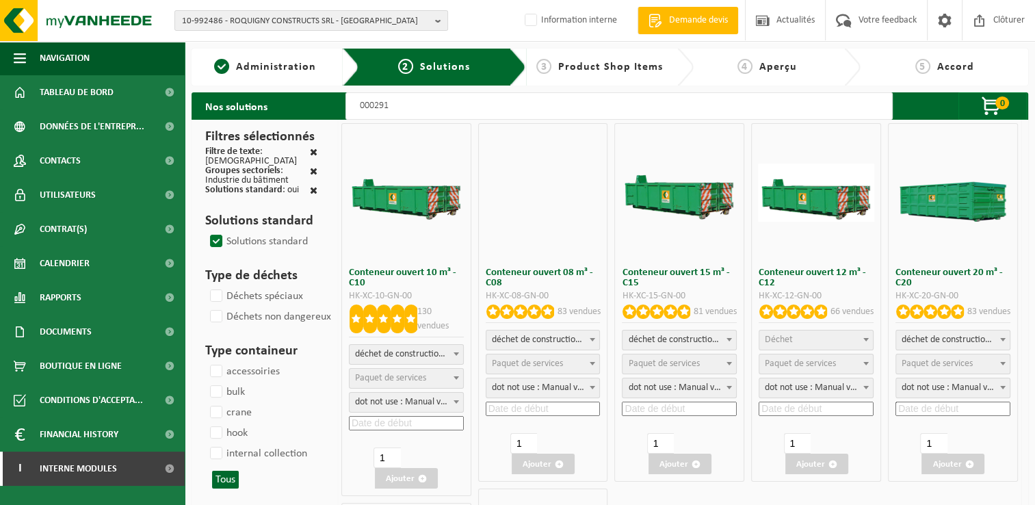
select select
select select "197"
select select
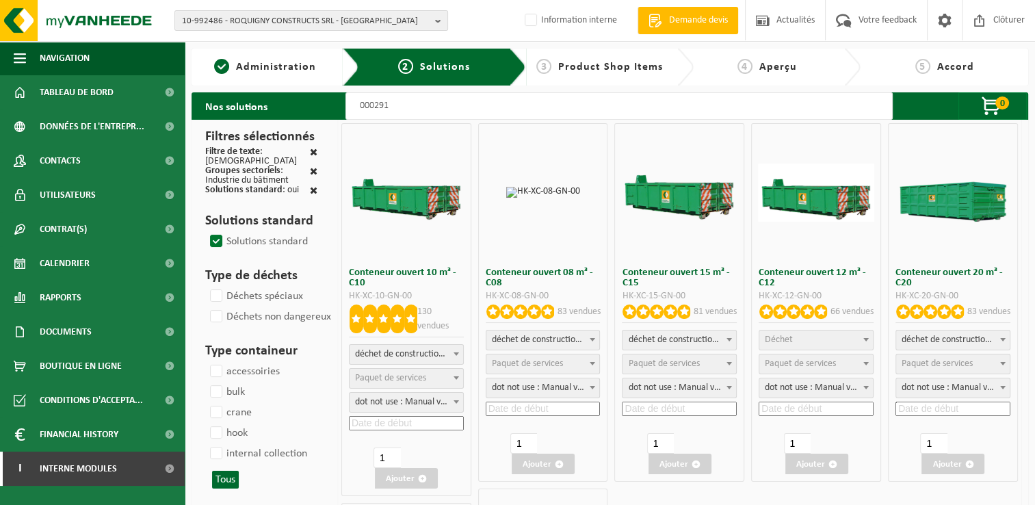
select select
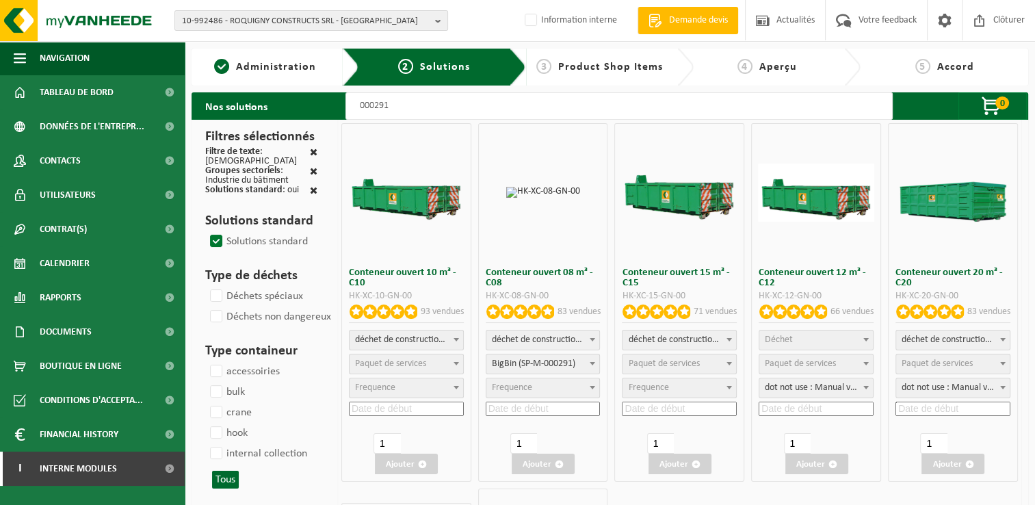
select select
select select "25"
select select
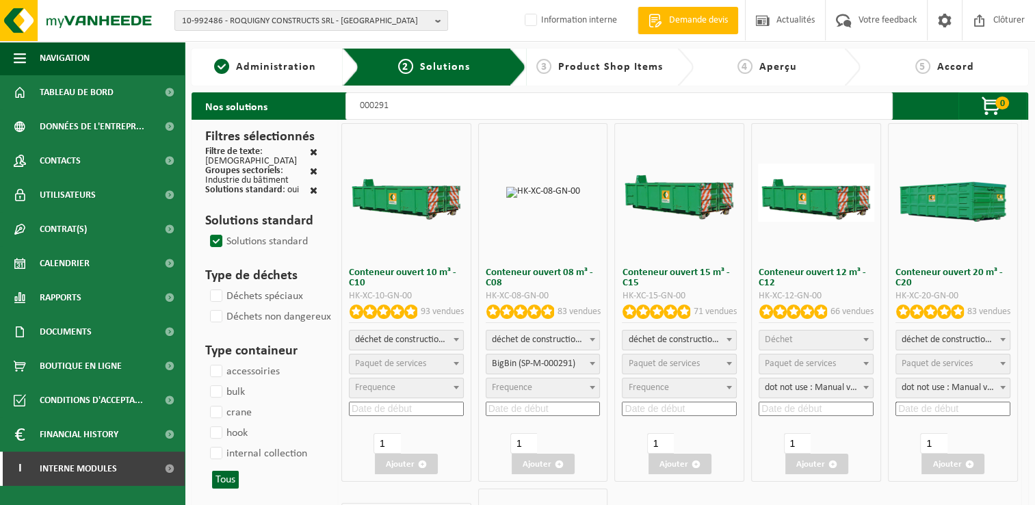
select select "197"
select select
select select "197"
select select
select select "25"
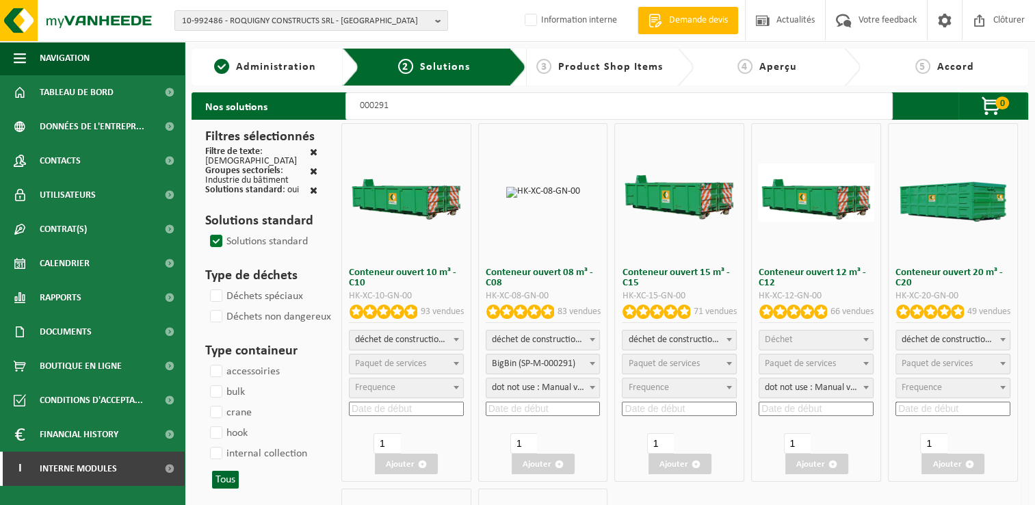
select select "25"
click at [666, 363] on span "Paquet de services" at bounding box center [663, 364] width 71 height 10
select select "197"
select select "25"
click at [662, 406] on input at bounding box center [679, 409] width 115 height 14
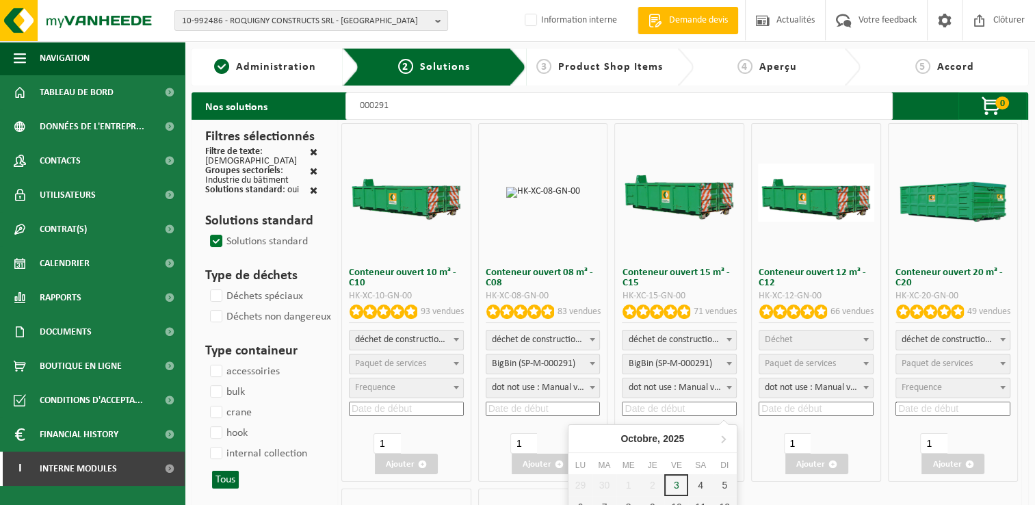
scroll to position [274, 0]
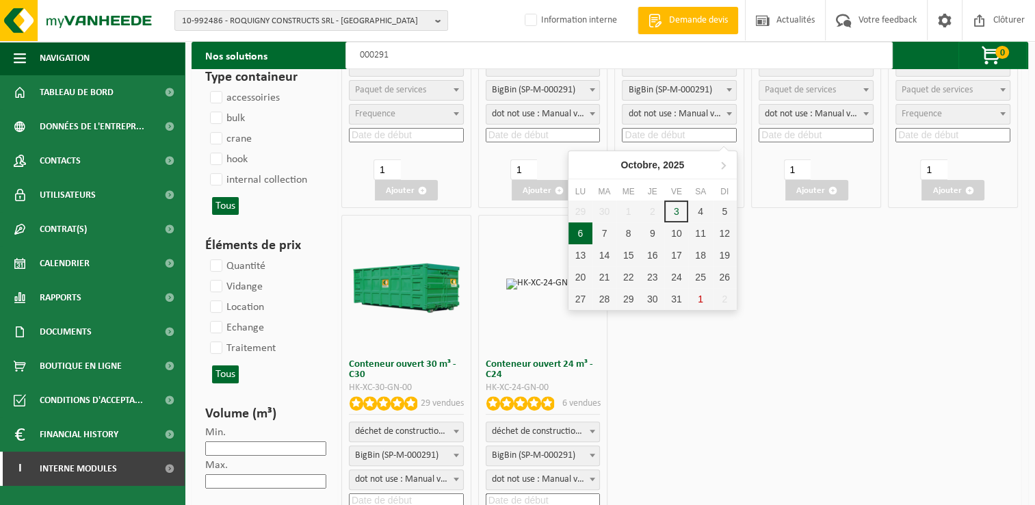
click at [584, 234] on div "6" at bounding box center [581, 233] width 24 height 22
type input "2025-10-06"
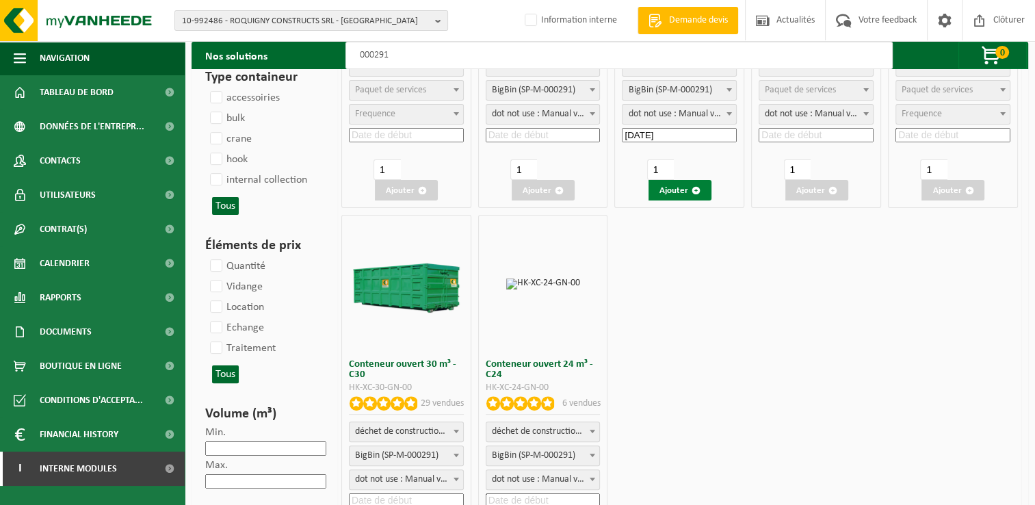
click at [697, 187] on span "button" at bounding box center [696, 190] width 9 height 9
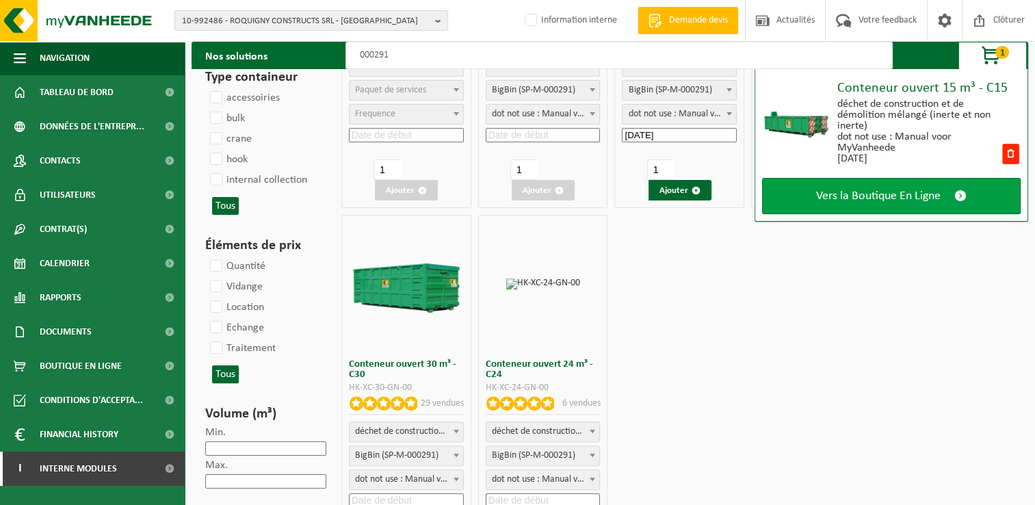
click at [883, 207] on link "Vers la Boutique En Ligne" at bounding box center [891, 196] width 259 height 36
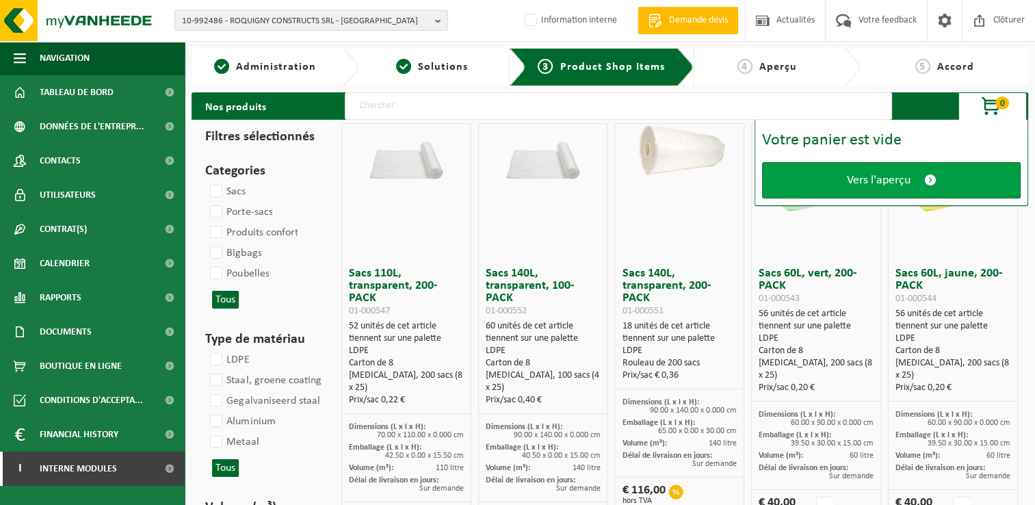
click at [830, 179] on link "Vers l'aperçu" at bounding box center [891, 180] width 259 height 36
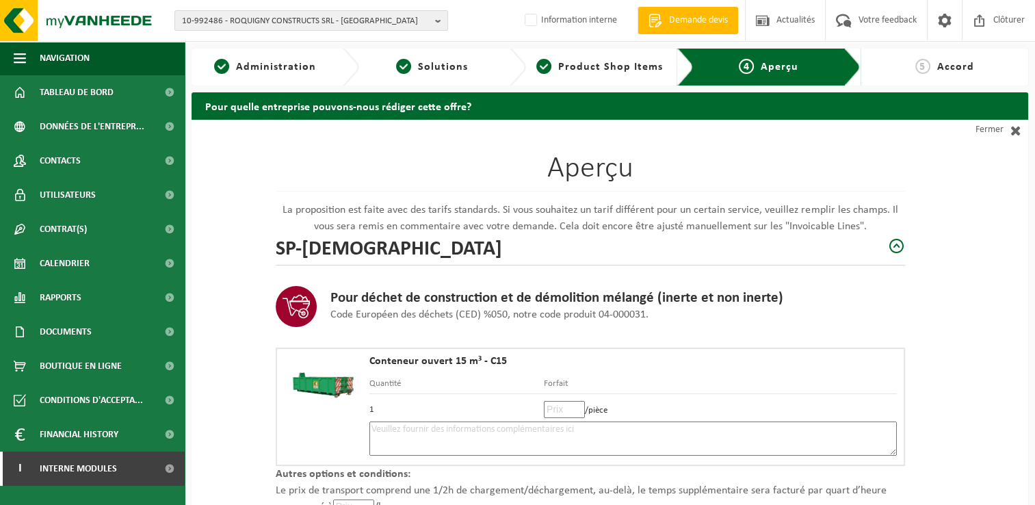
click at [378, 430] on textarea at bounding box center [633, 438] width 528 height 34
type textarea "p"
drag, startPoint x: 1014, startPoint y: 310, endPoint x: 959, endPoint y: 321, distance: 56.5
click at [1014, 310] on div "Aperçu La proposition est faite avec des tarifs standards. Si vous souhaitez un…" at bounding box center [610, 407] width 837 height 575
click at [638, 428] on textarea "Placement 6/10 - 15m³ mélange - emplacement voirie réservé -" at bounding box center [633, 438] width 528 height 34
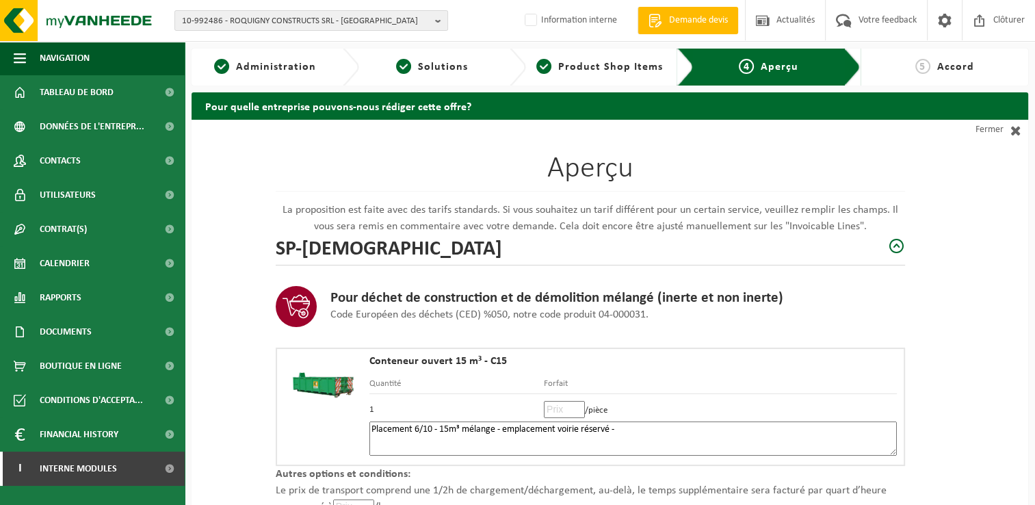
paste textarea "477671944"
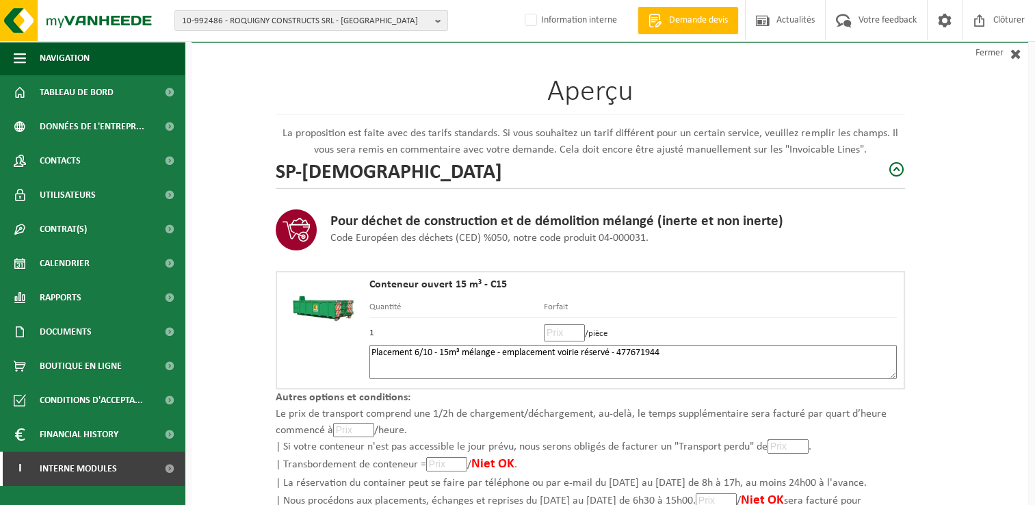
scroll to position [194, 0]
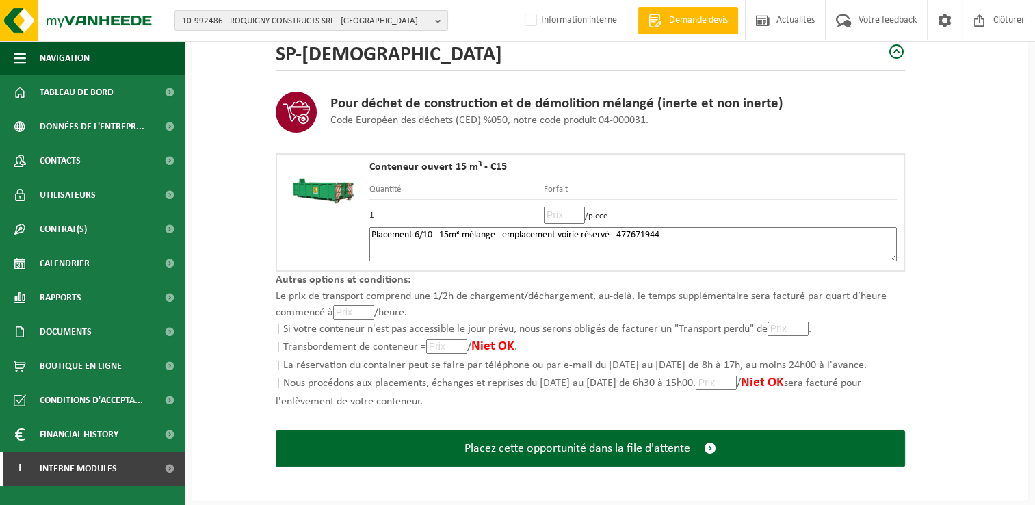
drag, startPoint x: 617, startPoint y: 237, endPoint x: 687, endPoint y: 240, distance: 69.8
click at [619, 237] on textarea "Placement 6/10 - 15m³ mélange - emplacement voirie réservé - 477671944" at bounding box center [633, 244] width 528 height 34
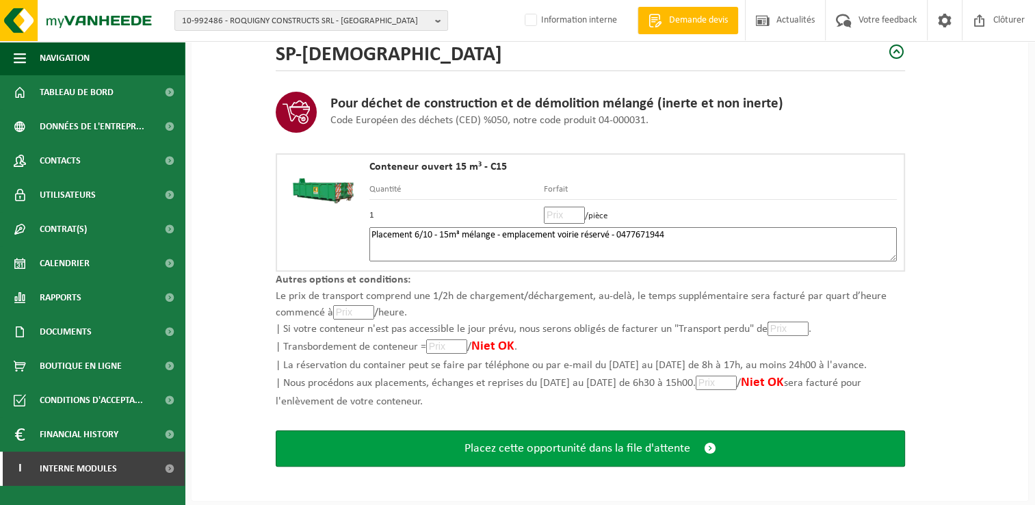
type textarea "Placement 6/10 - 15m³ mélange - emplacement voirie réservé - 0477671944"
click at [665, 445] on span "Placez cette opportunité dans la file d'attente" at bounding box center [578, 448] width 226 height 14
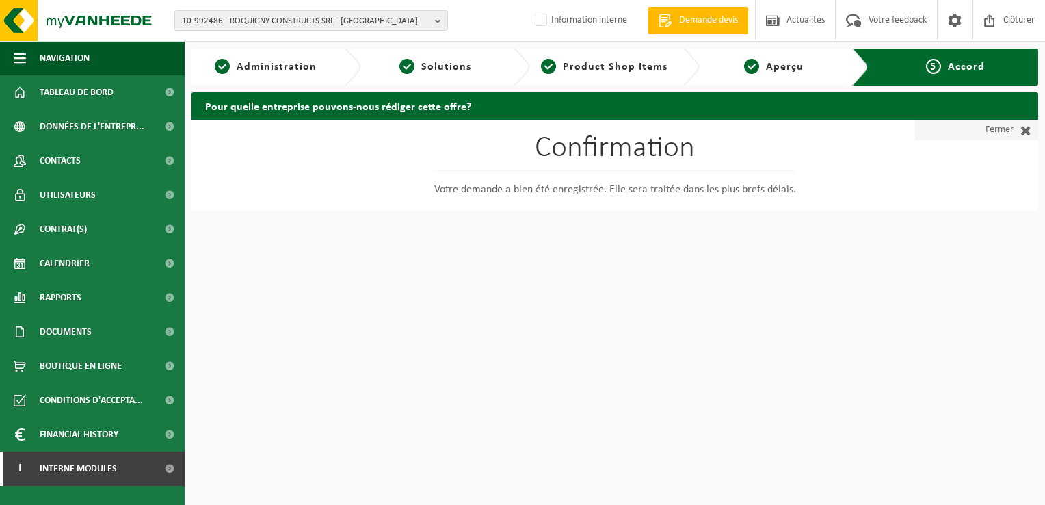
click at [991, 125] on link "Fermer" at bounding box center [976, 130] width 123 height 21
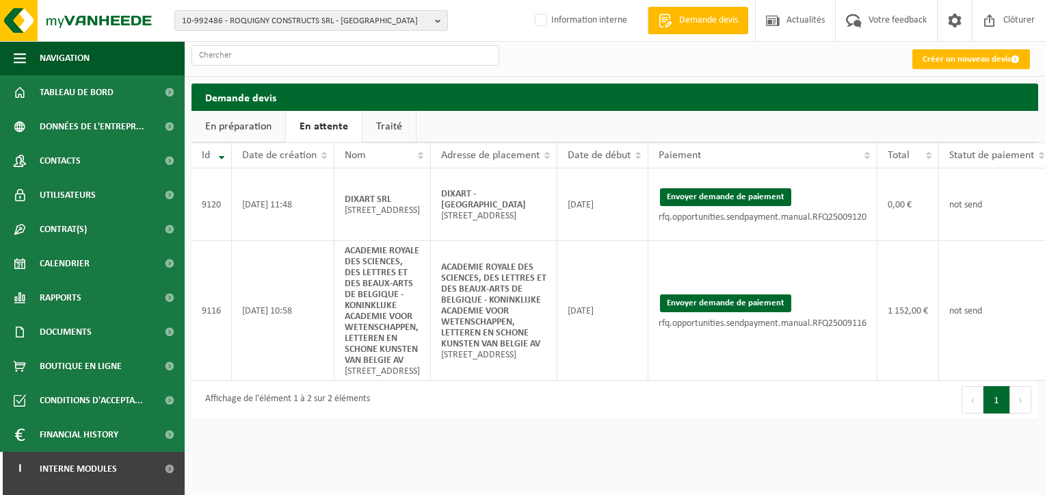
scroll to position [0, 74]
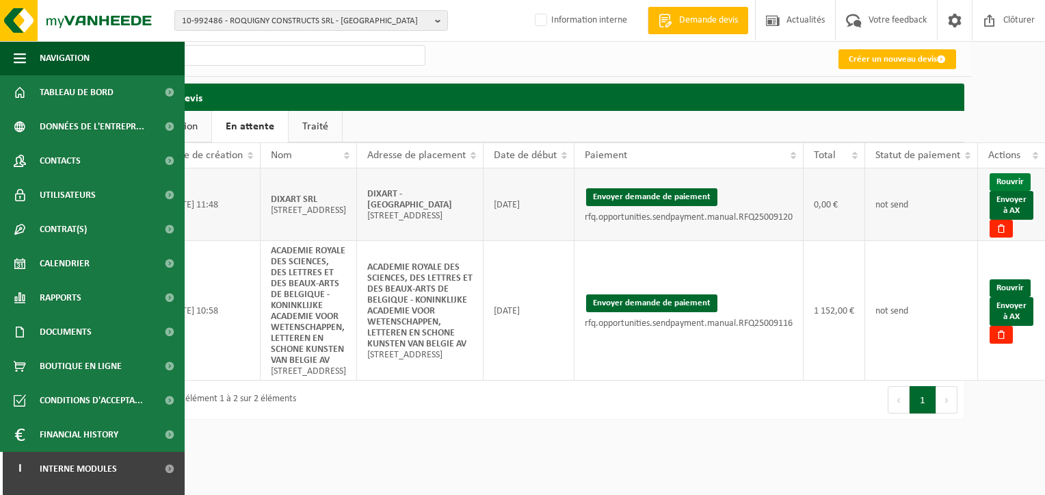
click at [999, 181] on link "Rouvrir" at bounding box center [1010, 182] width 41 height 18
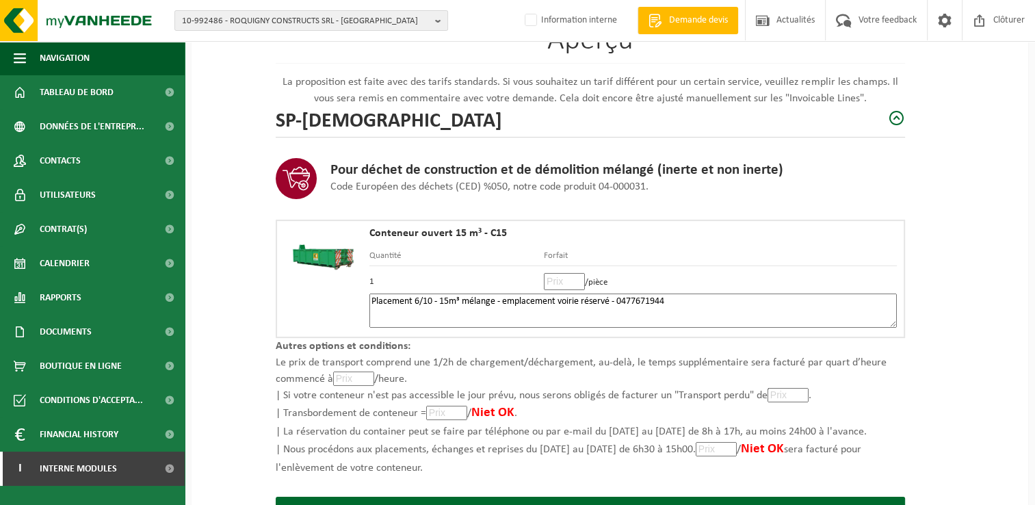
scroll to position [137, 0]
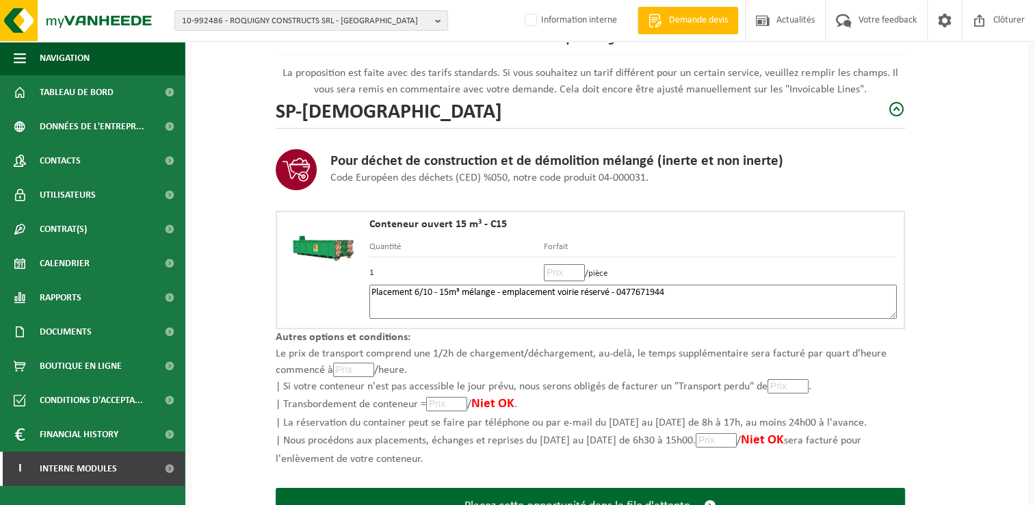
click at [558, 272] on input "number" at bounding box center [564, 272] width 41 height 17
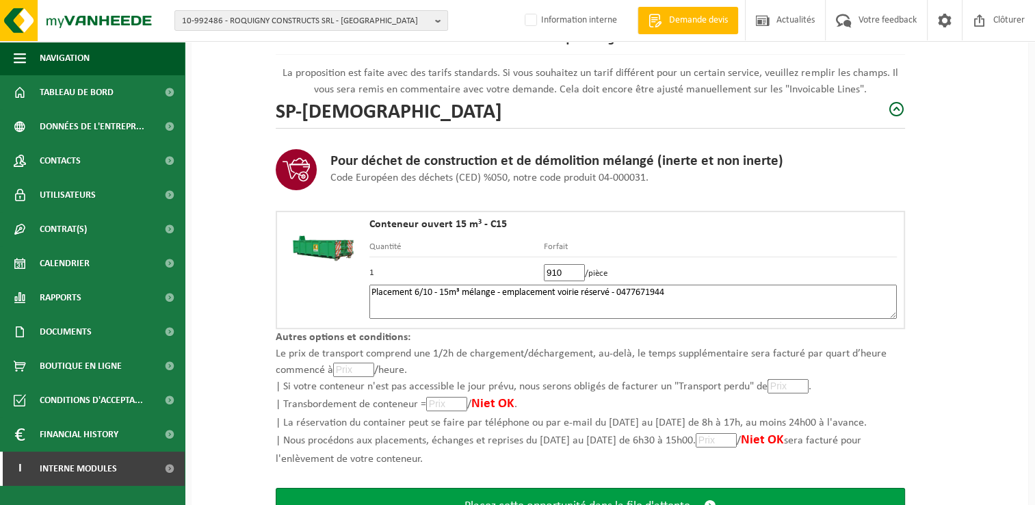
type input "910"
click at [684, 499] on span "Placez cette opportunité dans la file d'attente" at bounding box center [578, 506] width 226 height 14
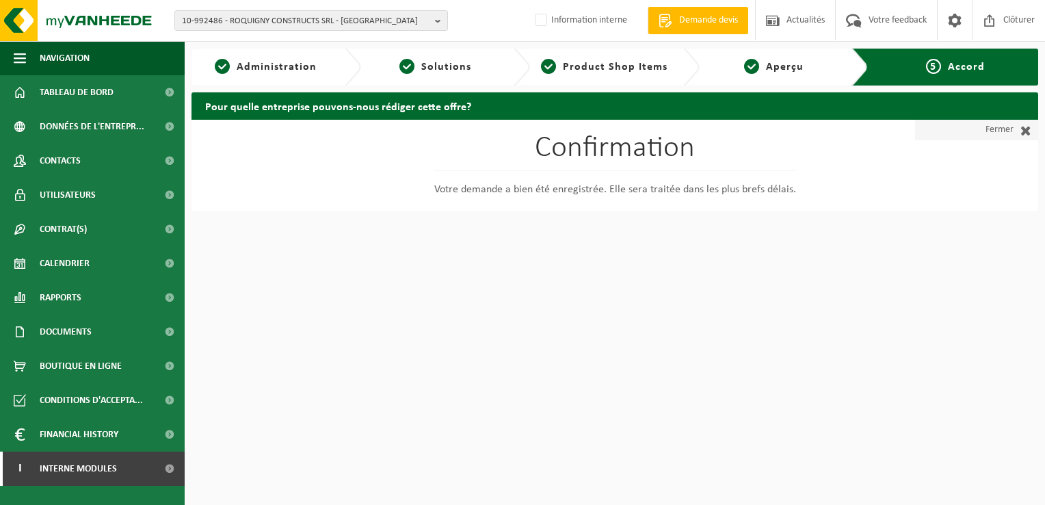
click at [1025, 130] on span at bounding box center [1023, 130] width 18 height 14
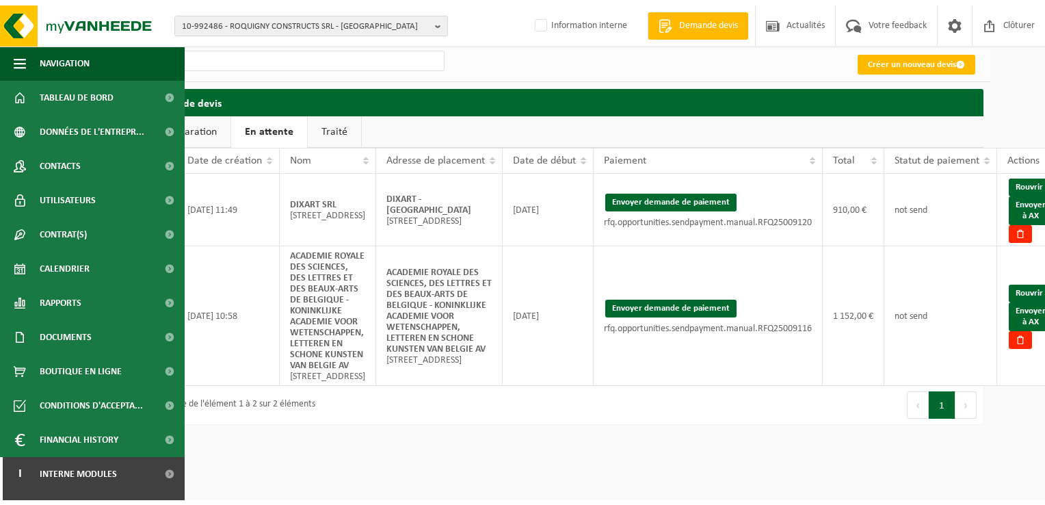
scroll to position [0, 74]
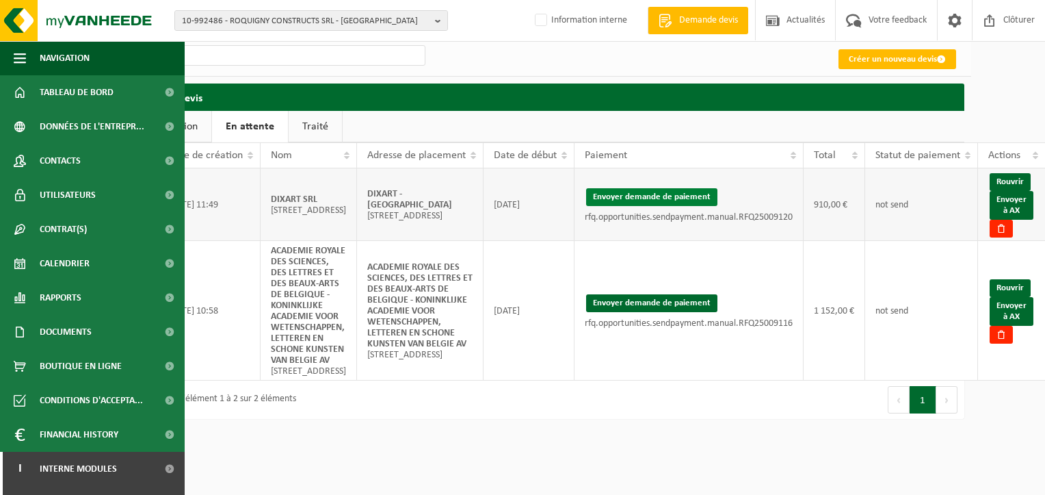
click at [679, 200] on button "Envoyer demande de paiement" at bounding box center [651, 197] width 131 height 18
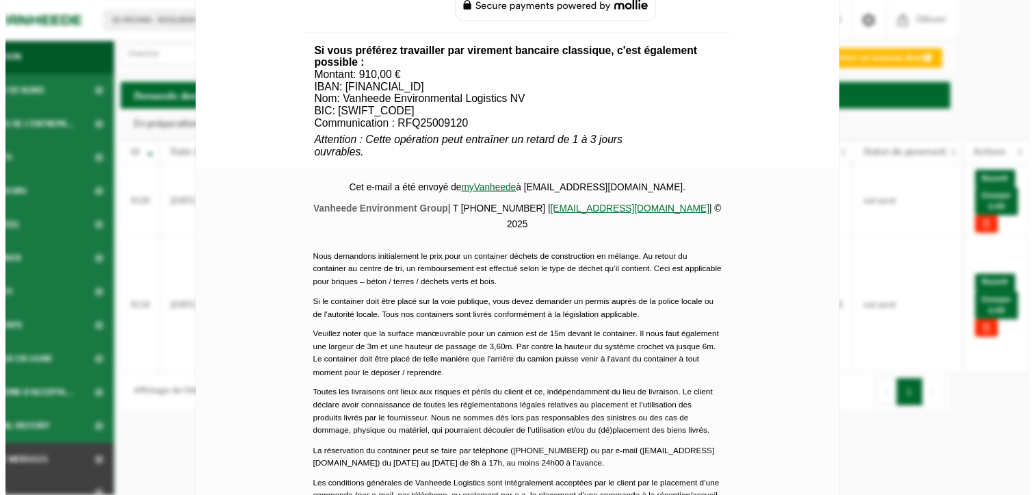
scroll to position [644, 0]
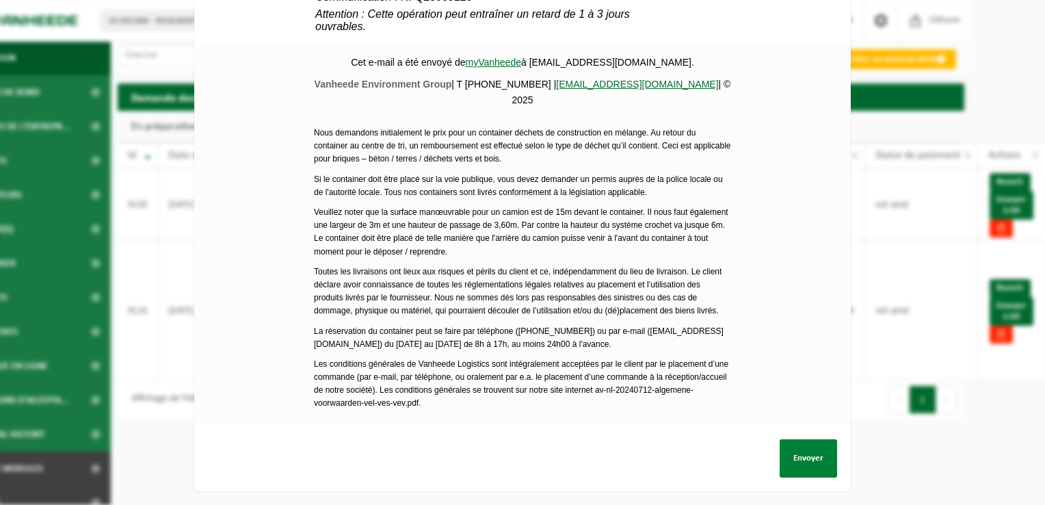
click at [791, 439] on button "Envoyer" at bounding box center [808, 458] width 57 height 38
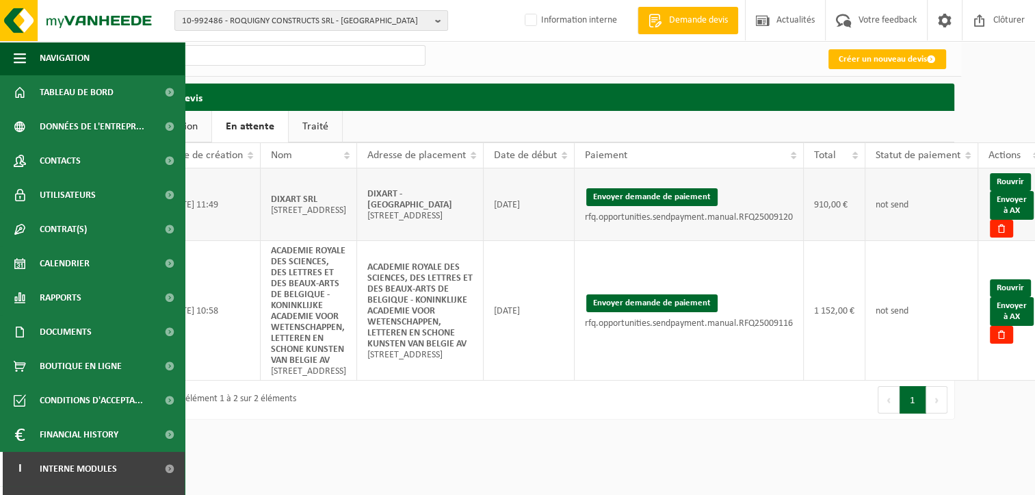
drag, startPoint x: 438, startPoint y: 194, endPoint x: 366, endPoint y: 182, distance: 72.9
click at [366, 182] on td "DIXART - MONTIGNIES-SUR-SAMBRE Rue Petite Aise 9; 6061 MONTIGNIES-SUR-SAMBRE" at bounding box center [420, 204] width 127 height 73
copy strong "DIXART - [GEOGRAPHIC_DATA]"
click at [1022, 209] on link "Envoyer à AX" at bounding box center [1012, 205] width 44 height 29
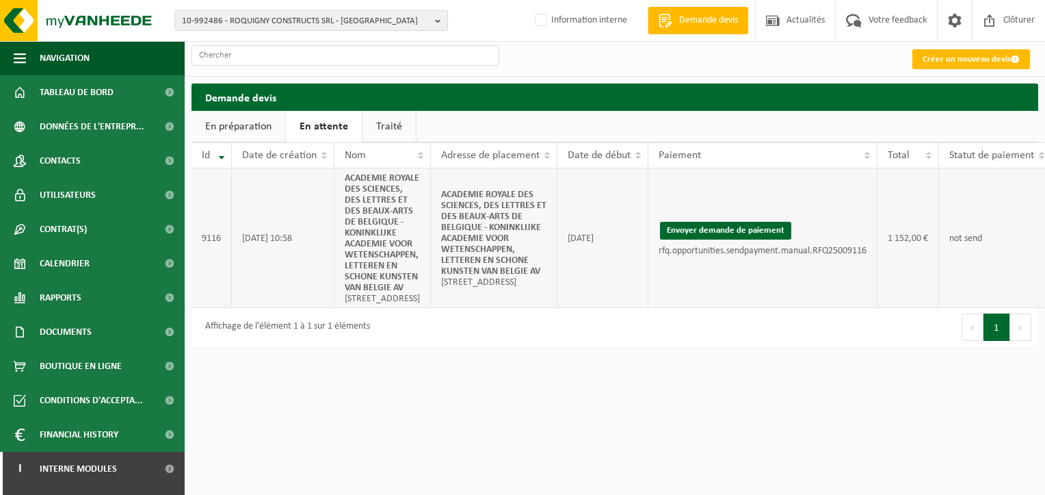
click at [1028, 280] on td "not send" at bounding box center [995, 238] width 113 height 140
